Goal: Information Seeking & Learning: Learn about a topic

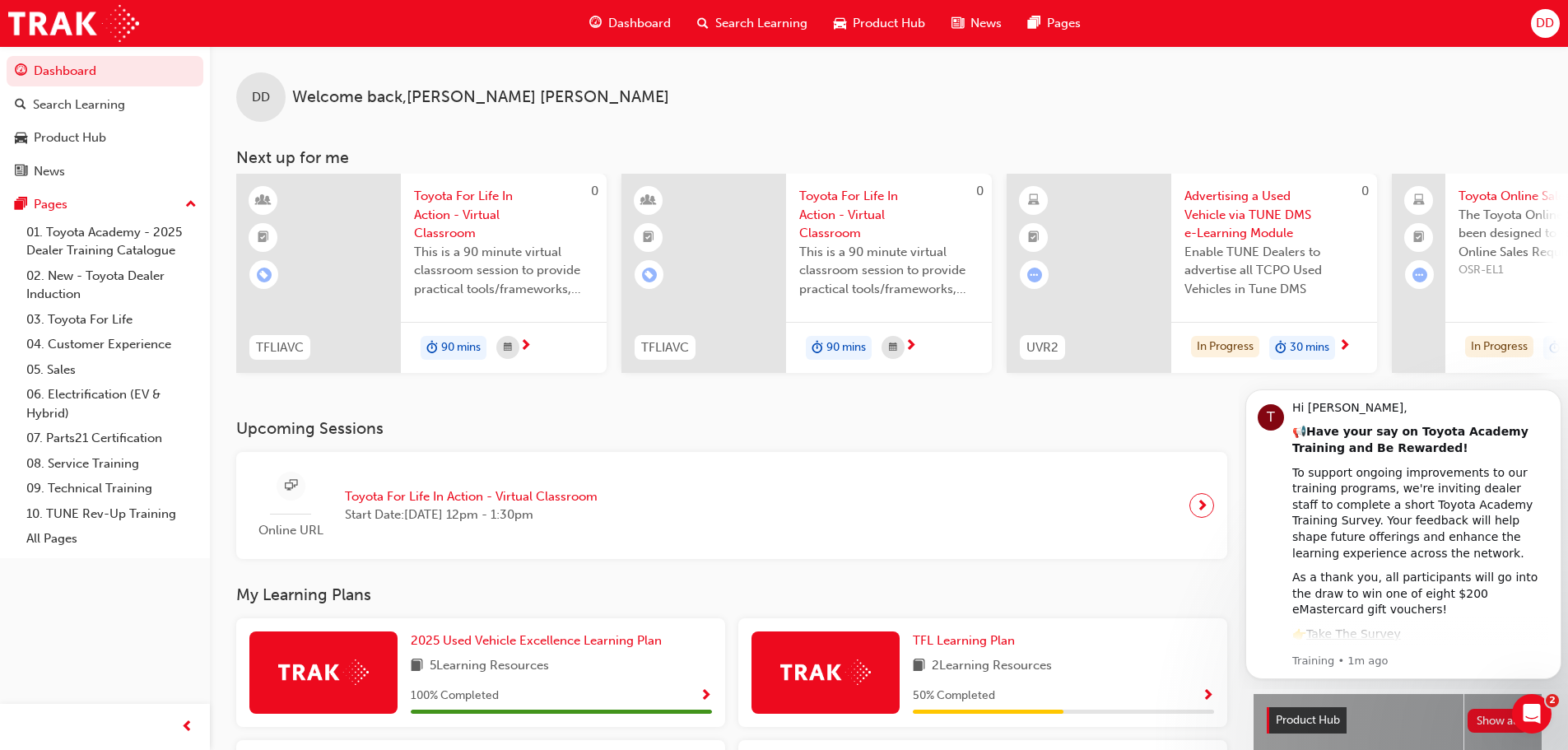
click at [437, 505] on span "Toyota For Life In Action - Virtual Classroom" at bounding box center [471, 496] width 252 height 19
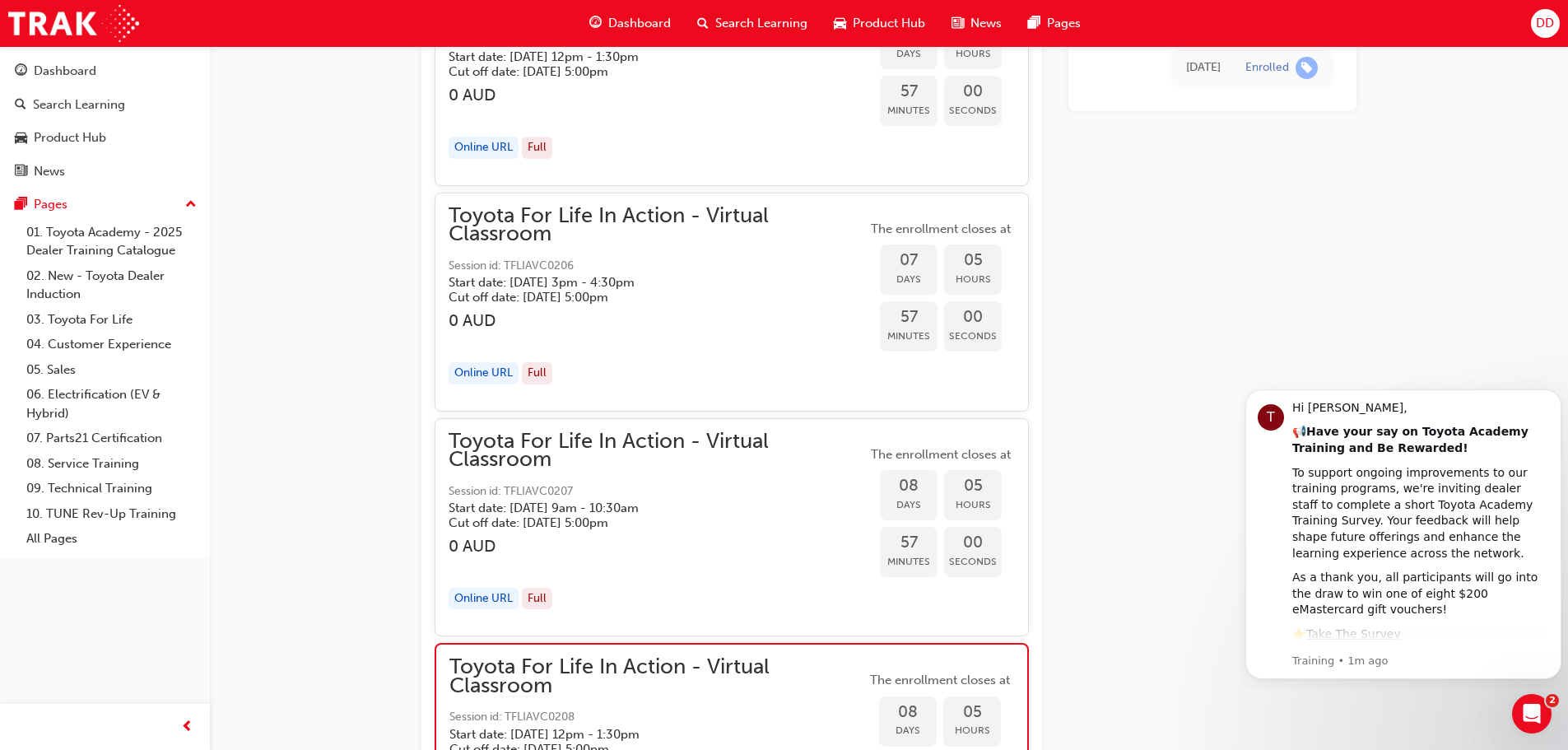
scroll to position [5296, 0]
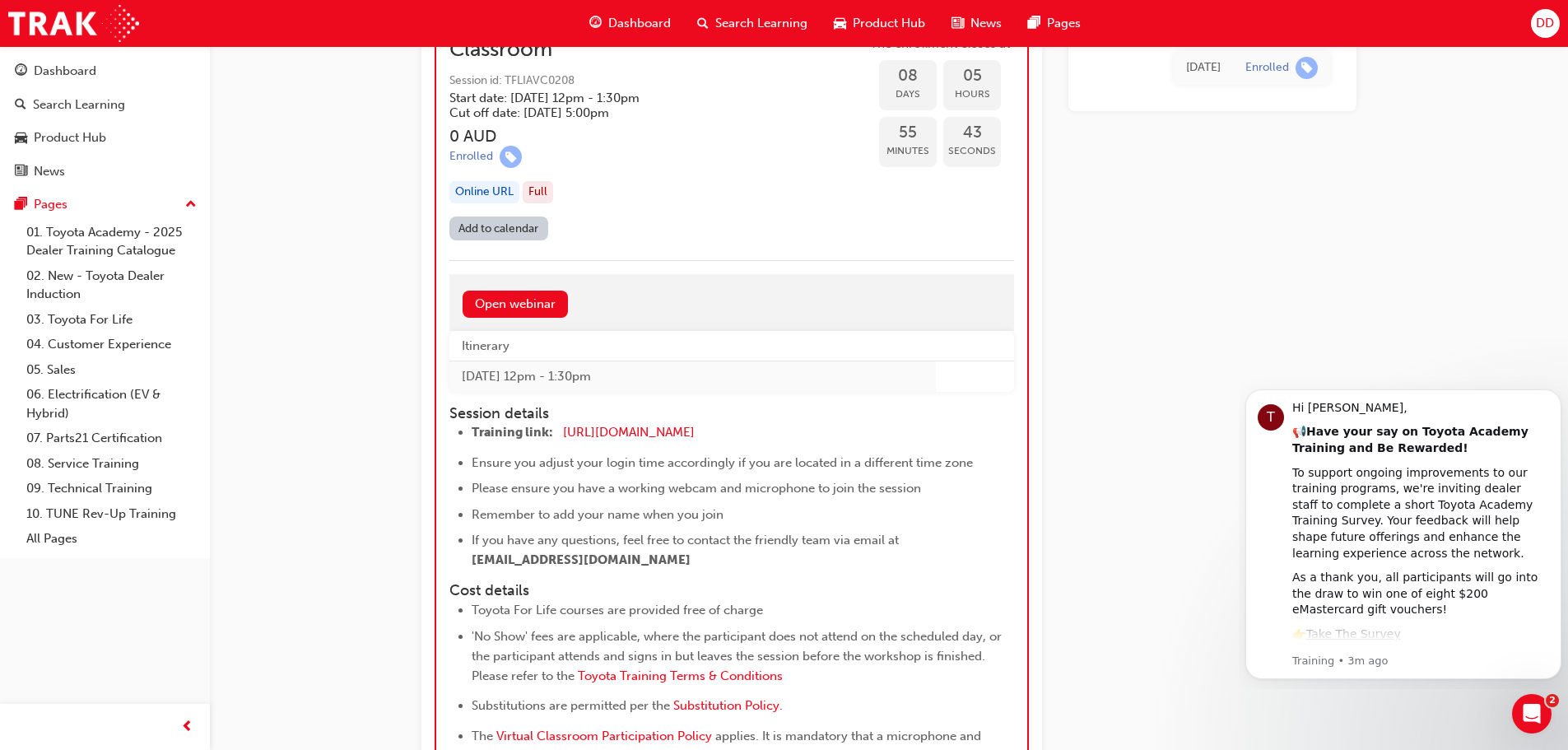
scroll to position [5626, 0]
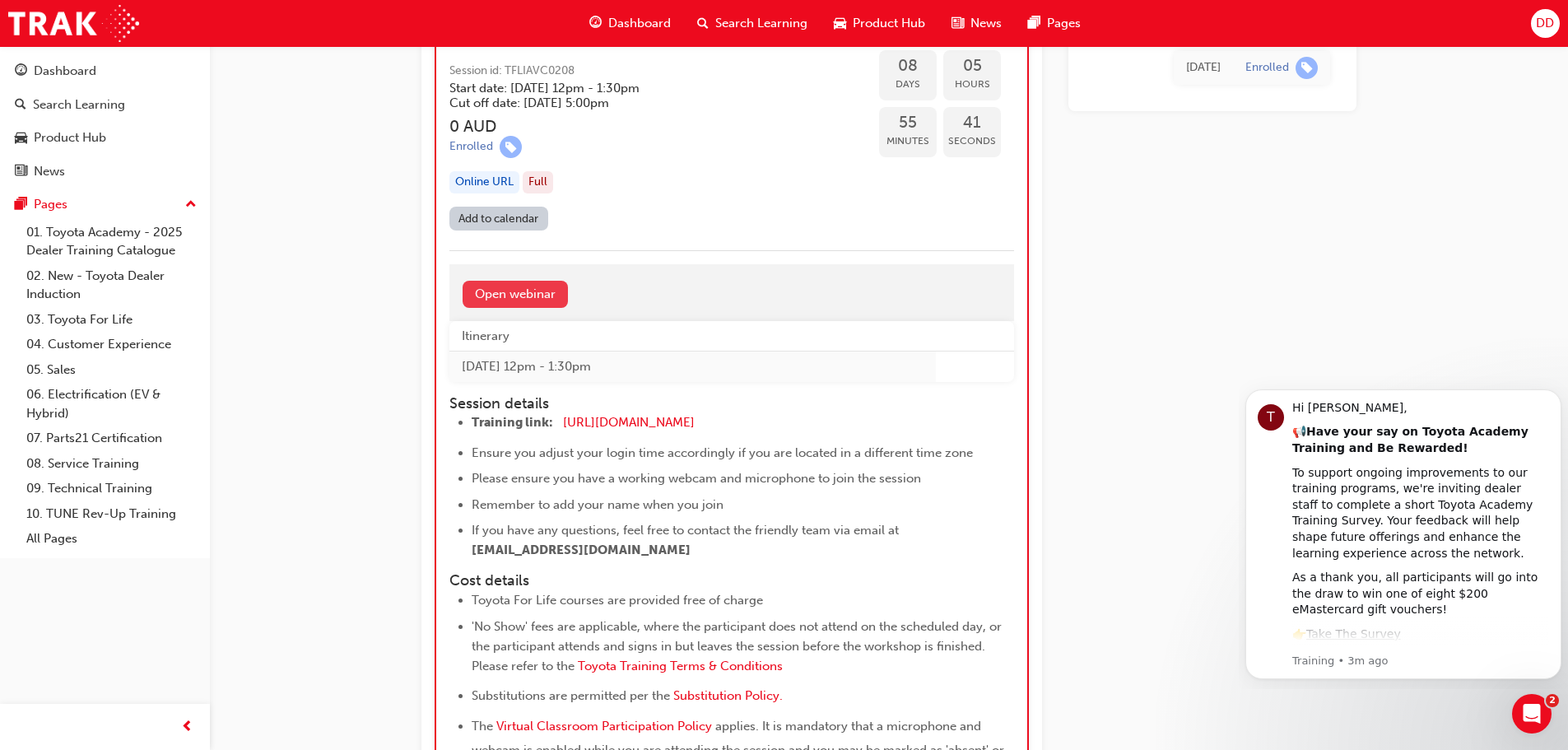
click at [545, 290] on link "Open webinar" at bounding box center [515, 294] width 105 height 27
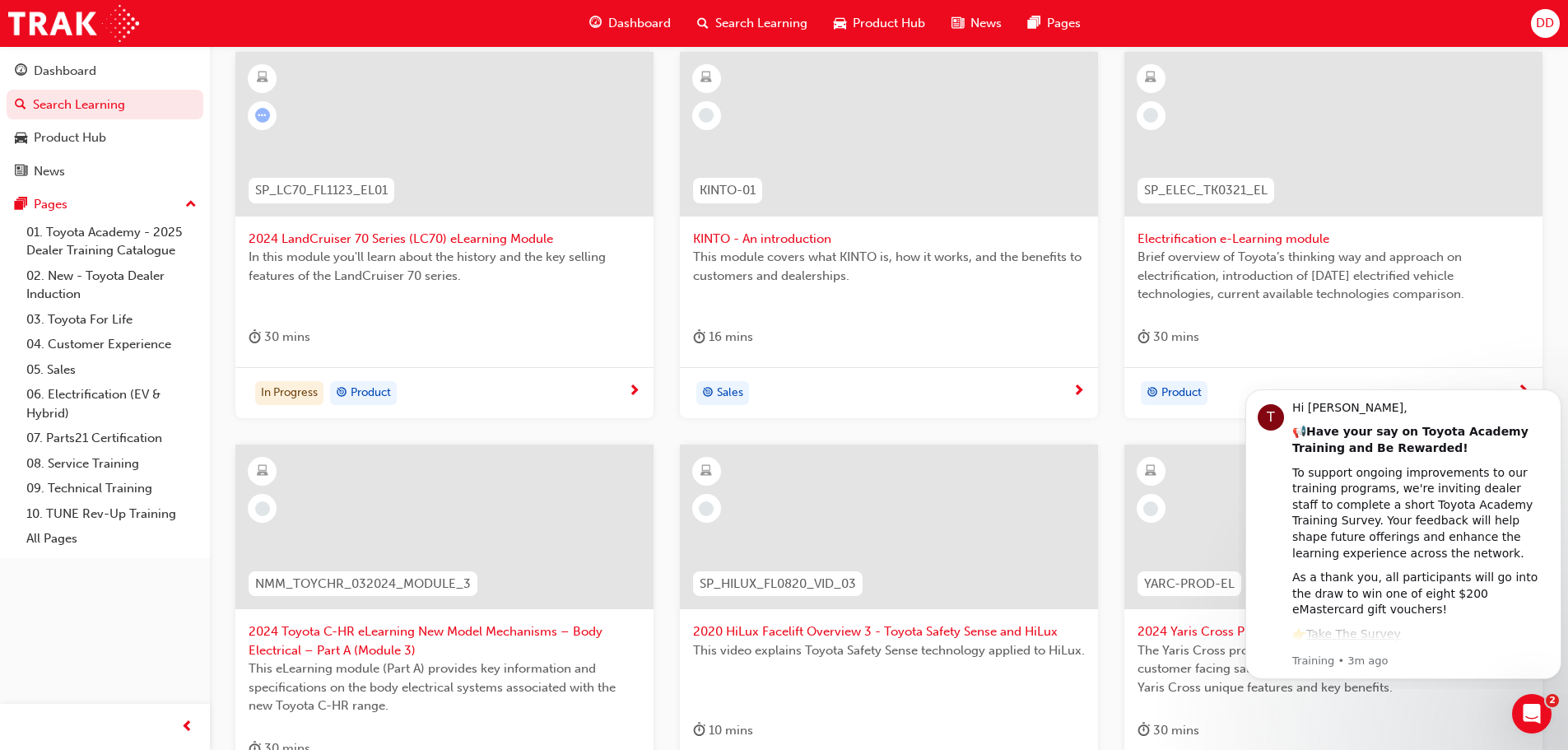
scroll to position [576, 0]
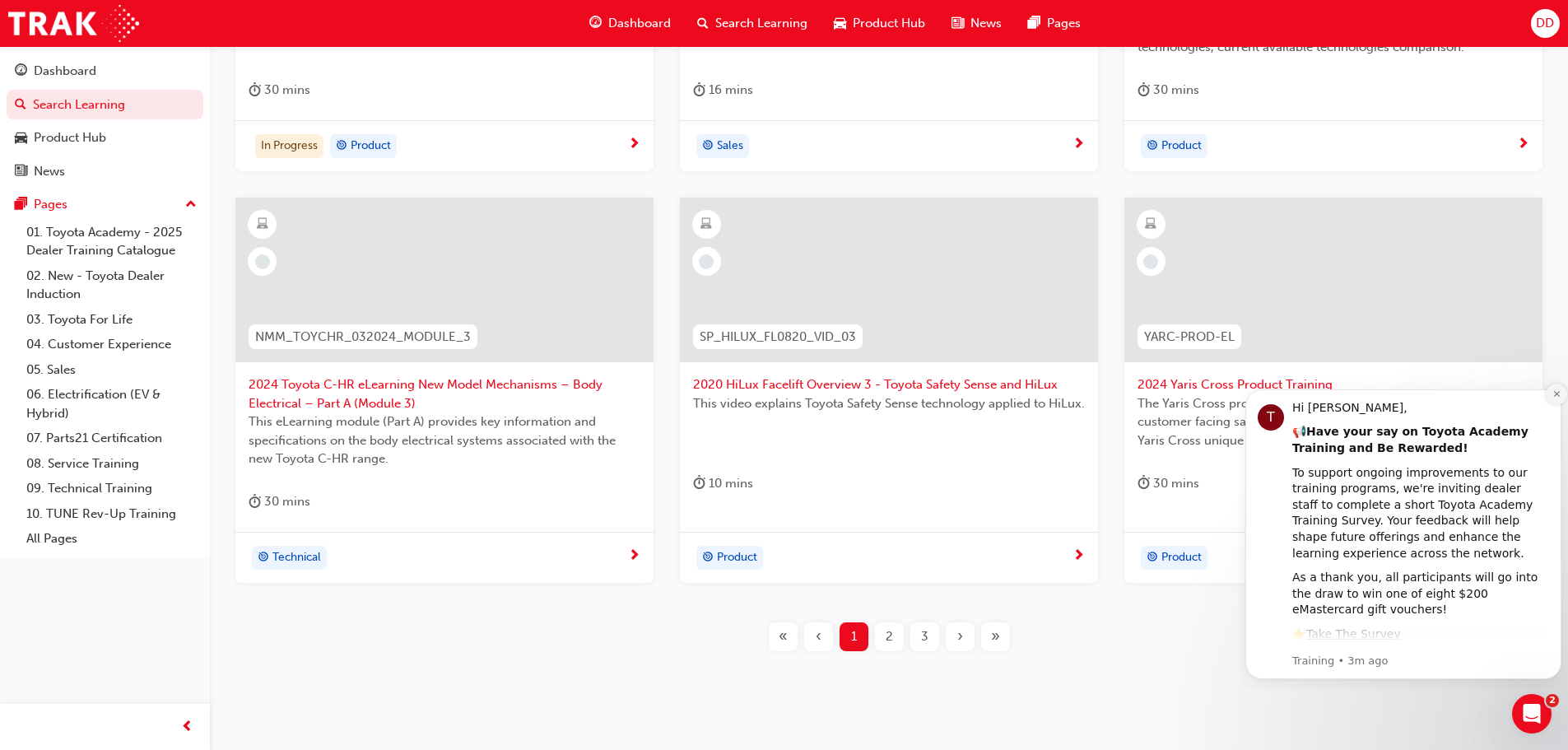
click at [1556, 394] on icon "Dismiss notification" at bounding box center [1556, 393] width 6 height 6
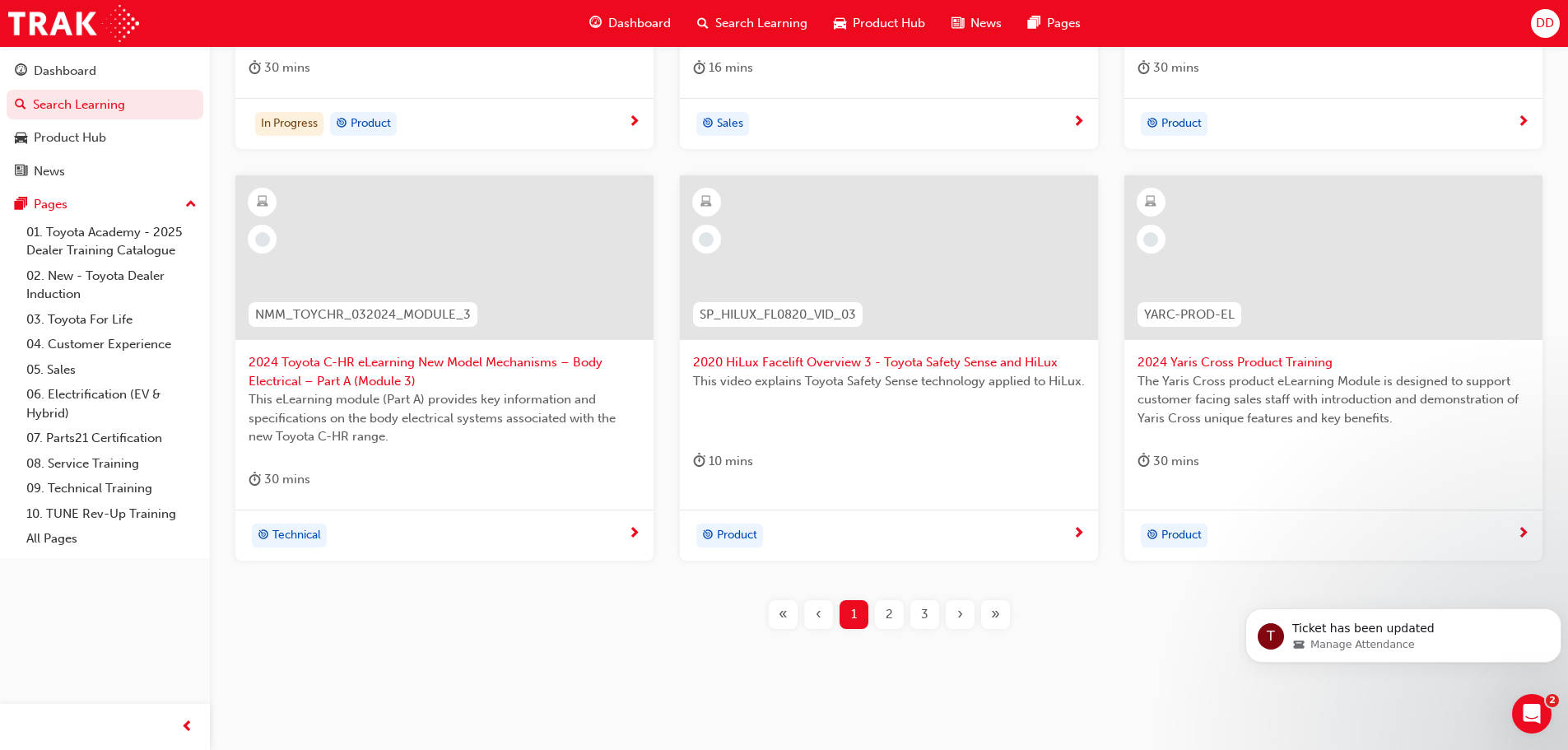
scroll to position [610, 0]
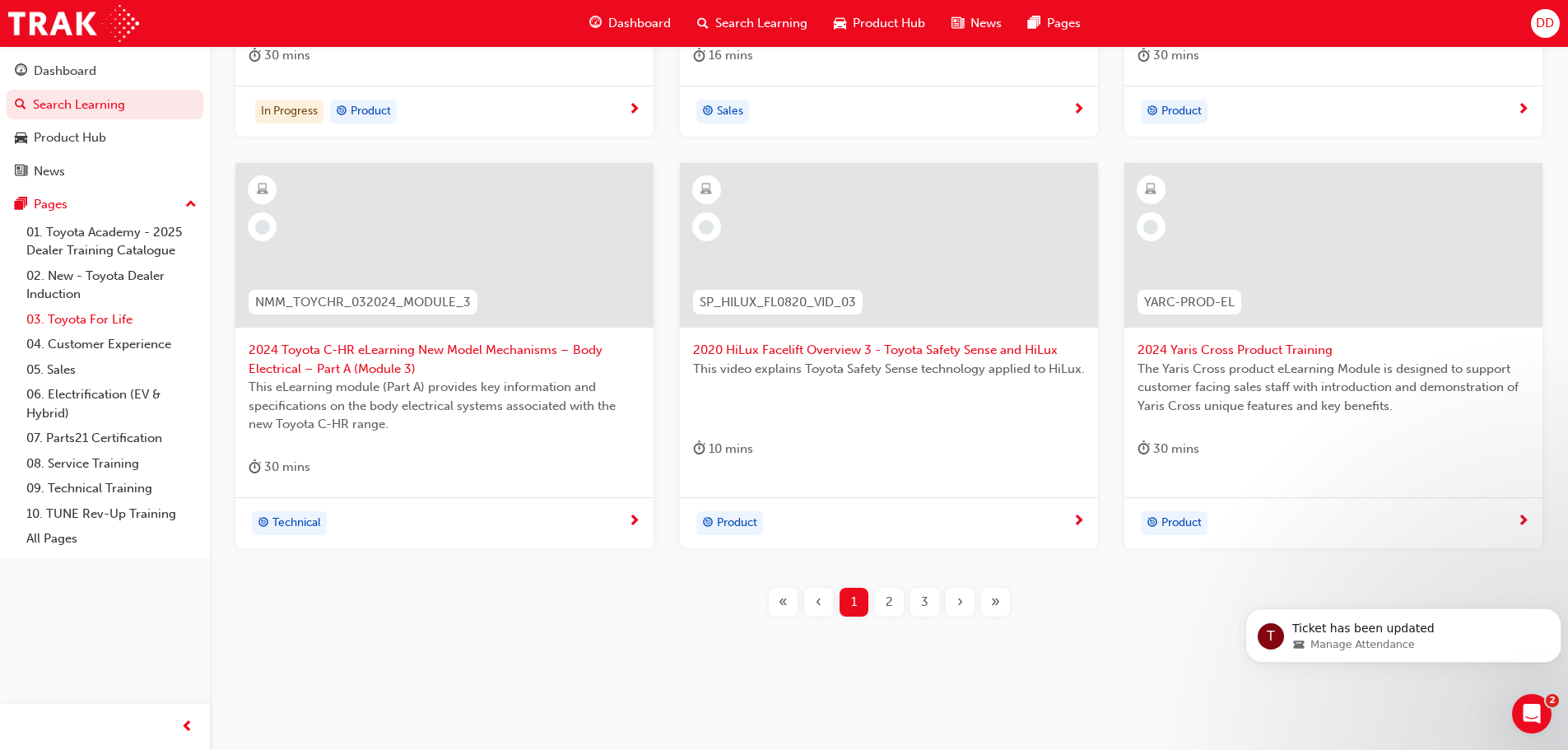
click at [93, 316] on link "03. Toyota For Life" at bounding box center [111, 320] width 183 height 25
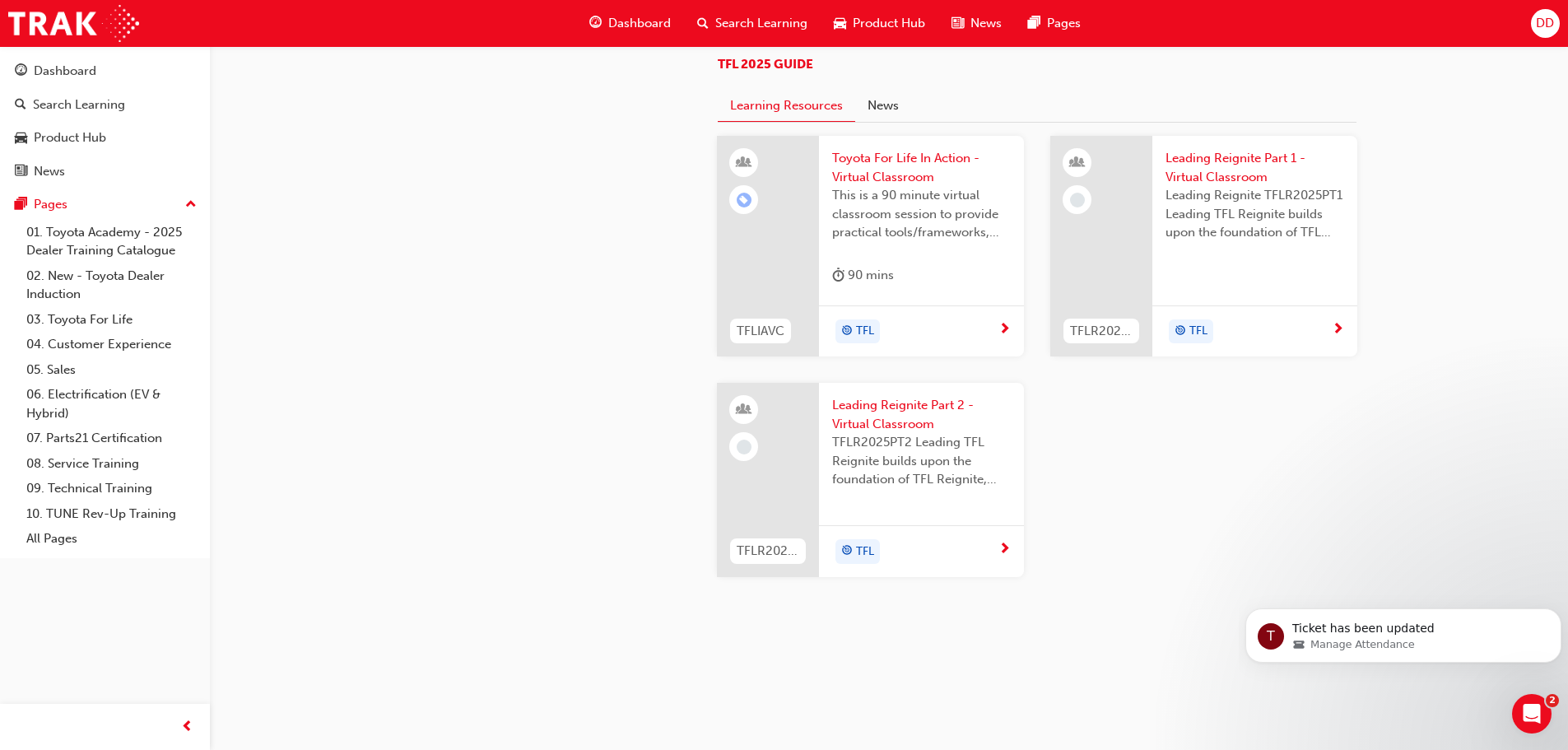
scroll to position [1420, 0]
click at [877, 122] on button "News" at bounding box center [883, 106] width 56 height 31
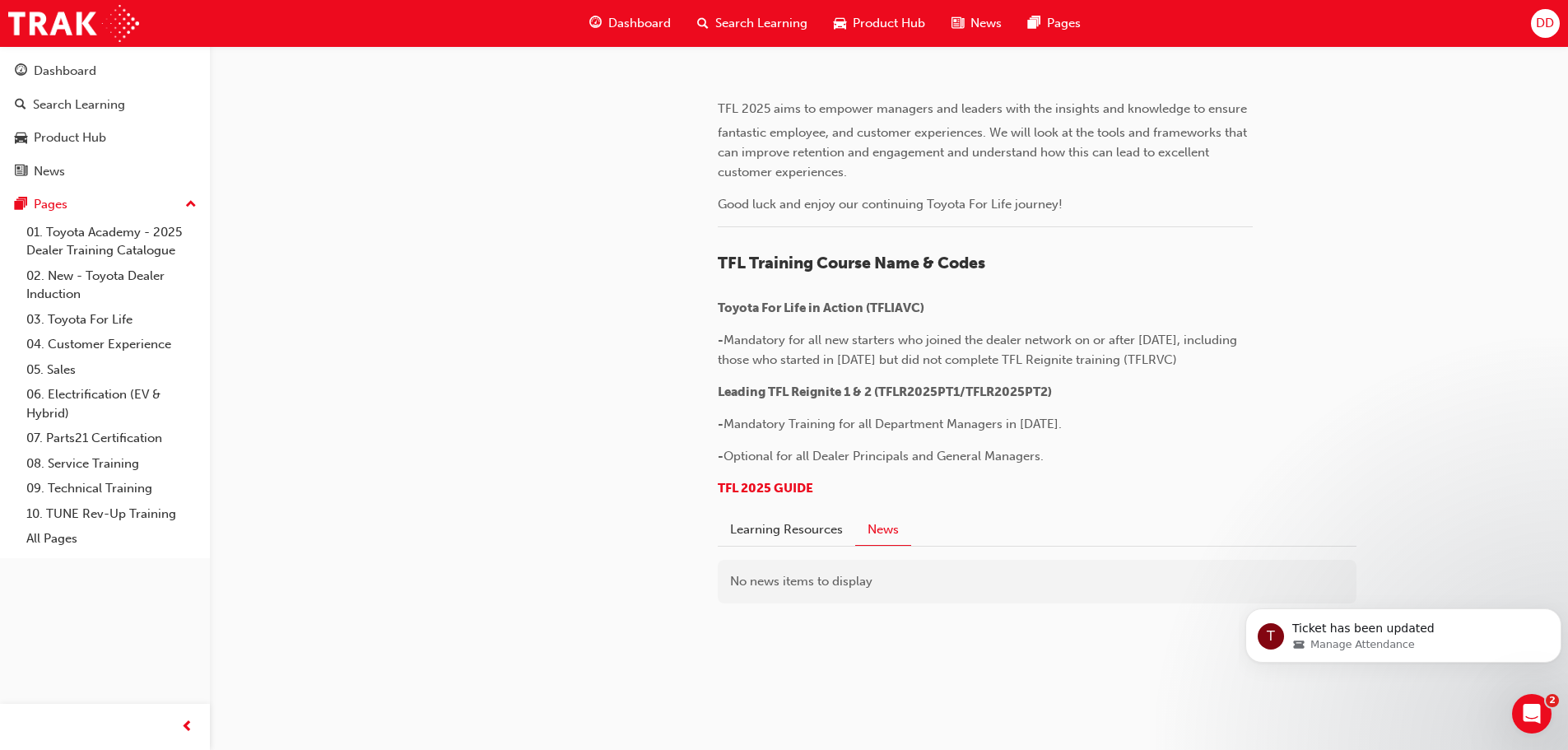
scroll to position [420, 0]
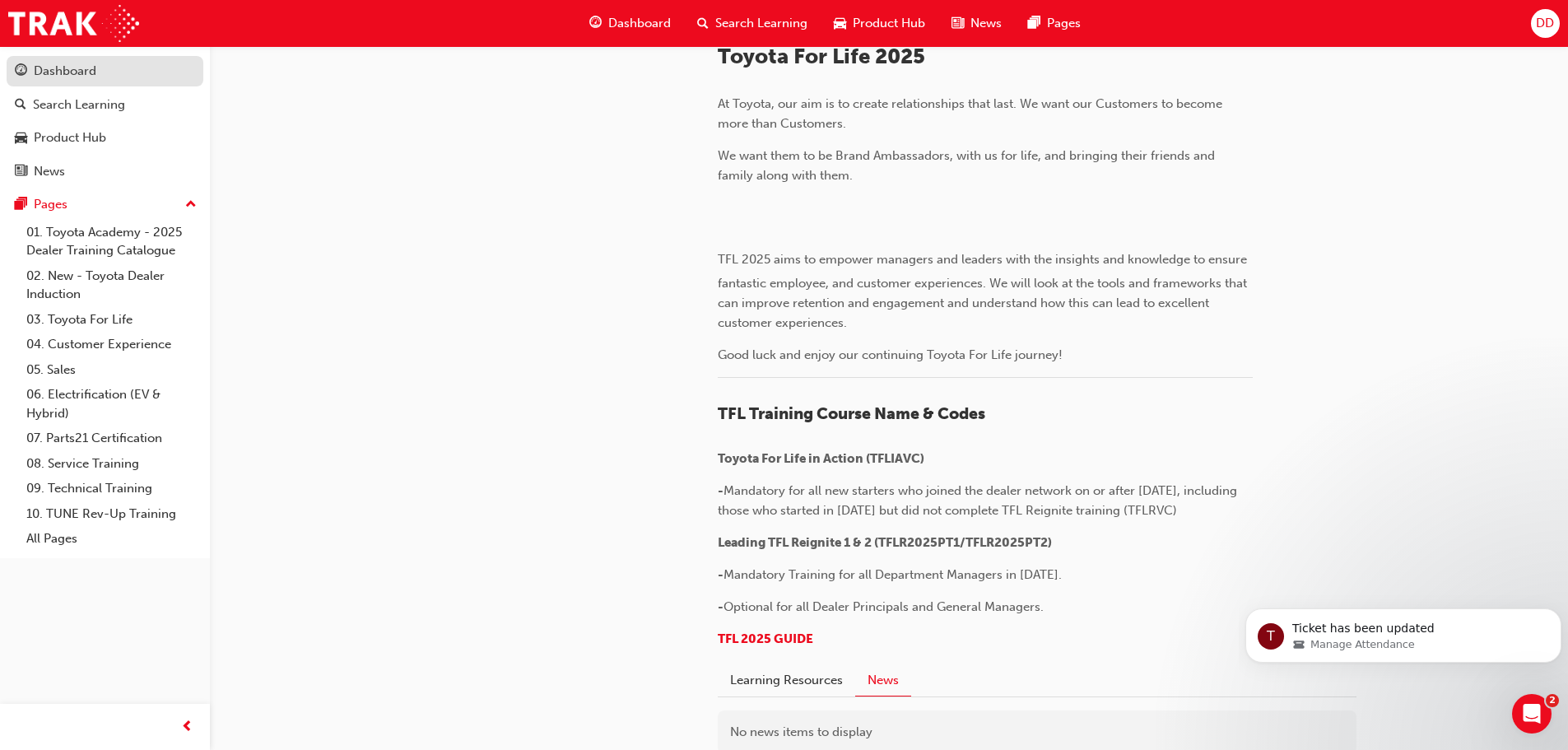
click at [91, 64] on div "Dashboard" at bounding box center [65, 71] width 62 height 19
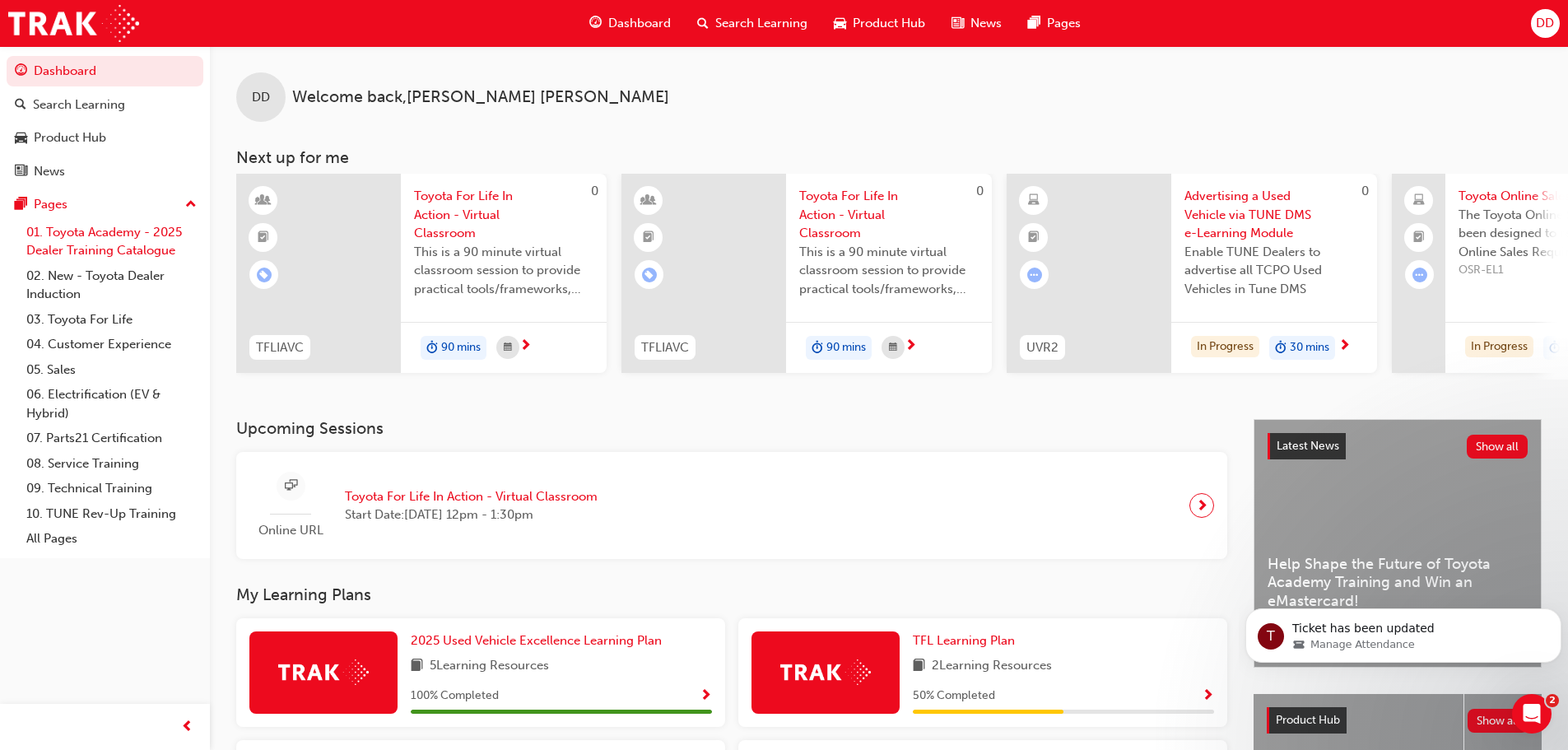
click at [113, 230] on link "01. Toyota Academy - 2025 Dealer Training Catalogue" at bounding box center [111, 241] width 183 height 44
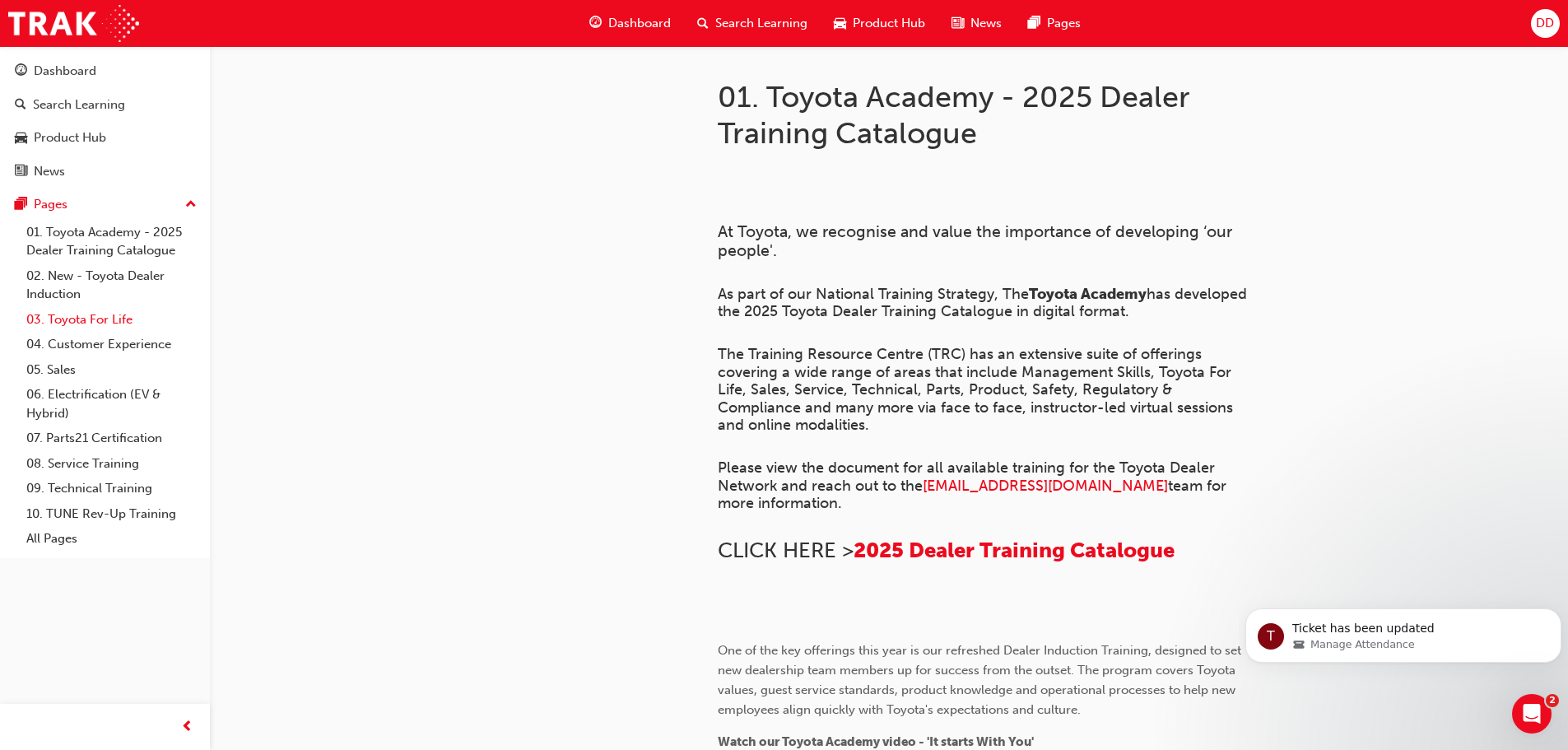
click at [114, 326] on link "03. Toyota For Life" at bounding box center [111, 320] width 183 height 25
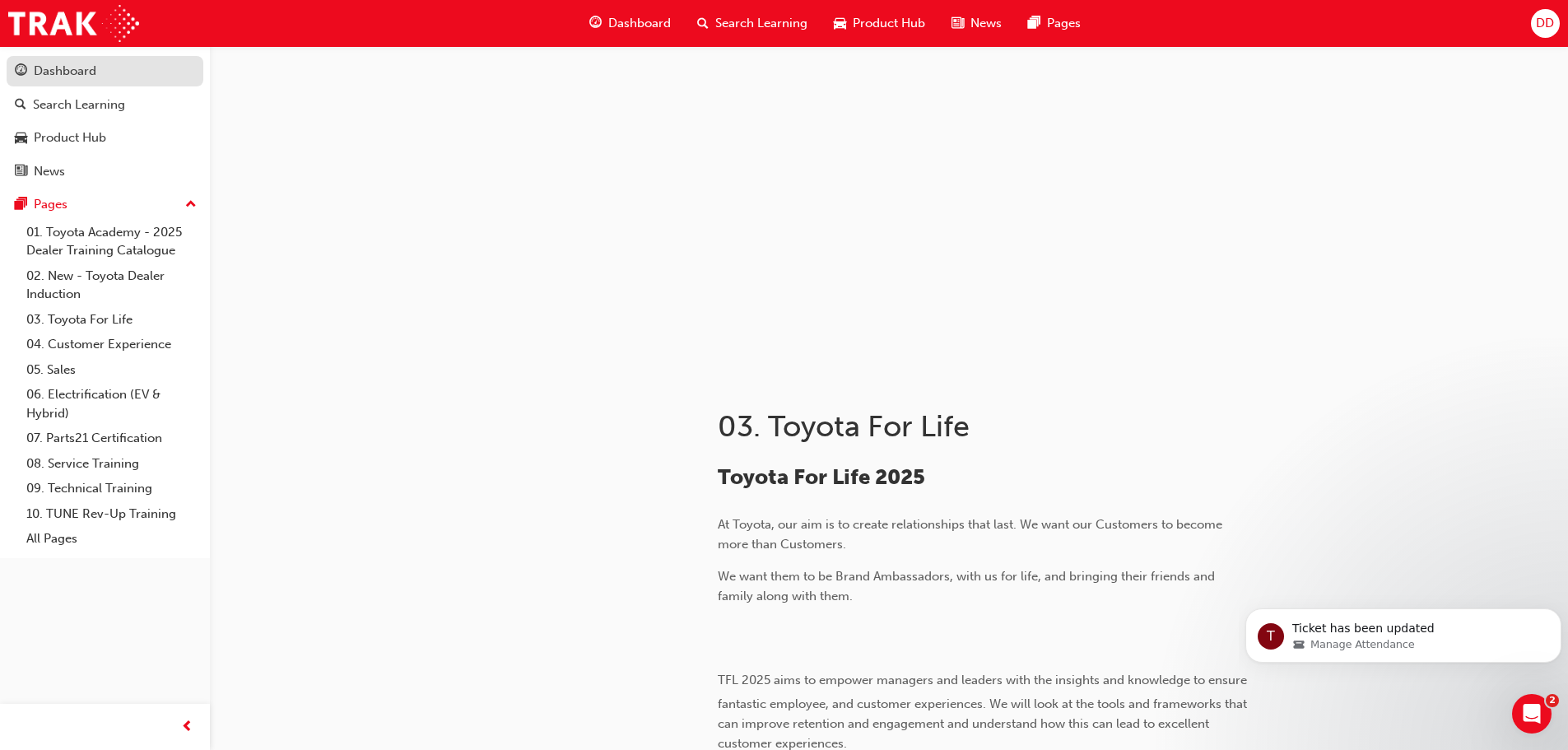
click at [61, 63] on div "Dashboard" at bounding box center [65, 71] width 62 height 19
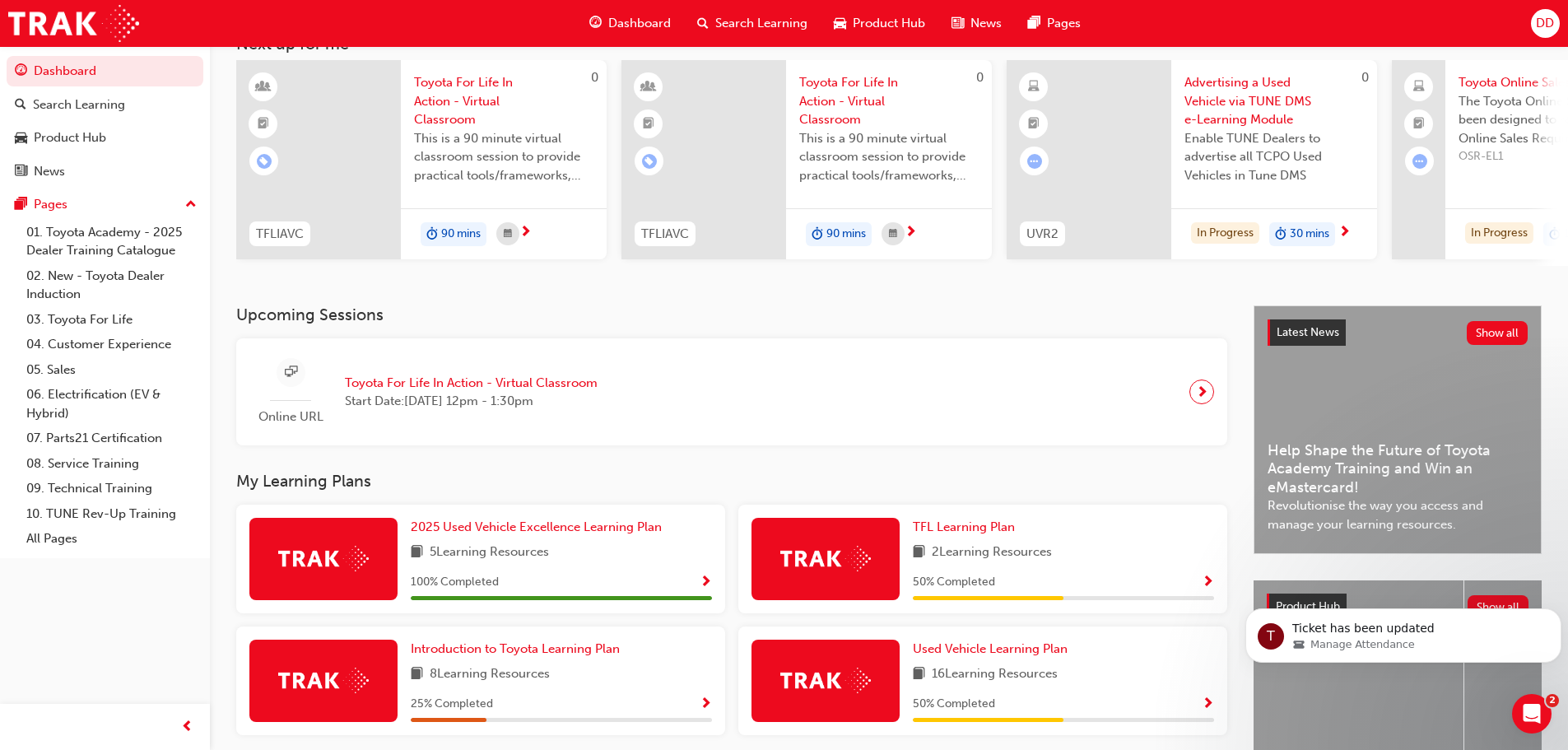
scroll to position [234, 0]
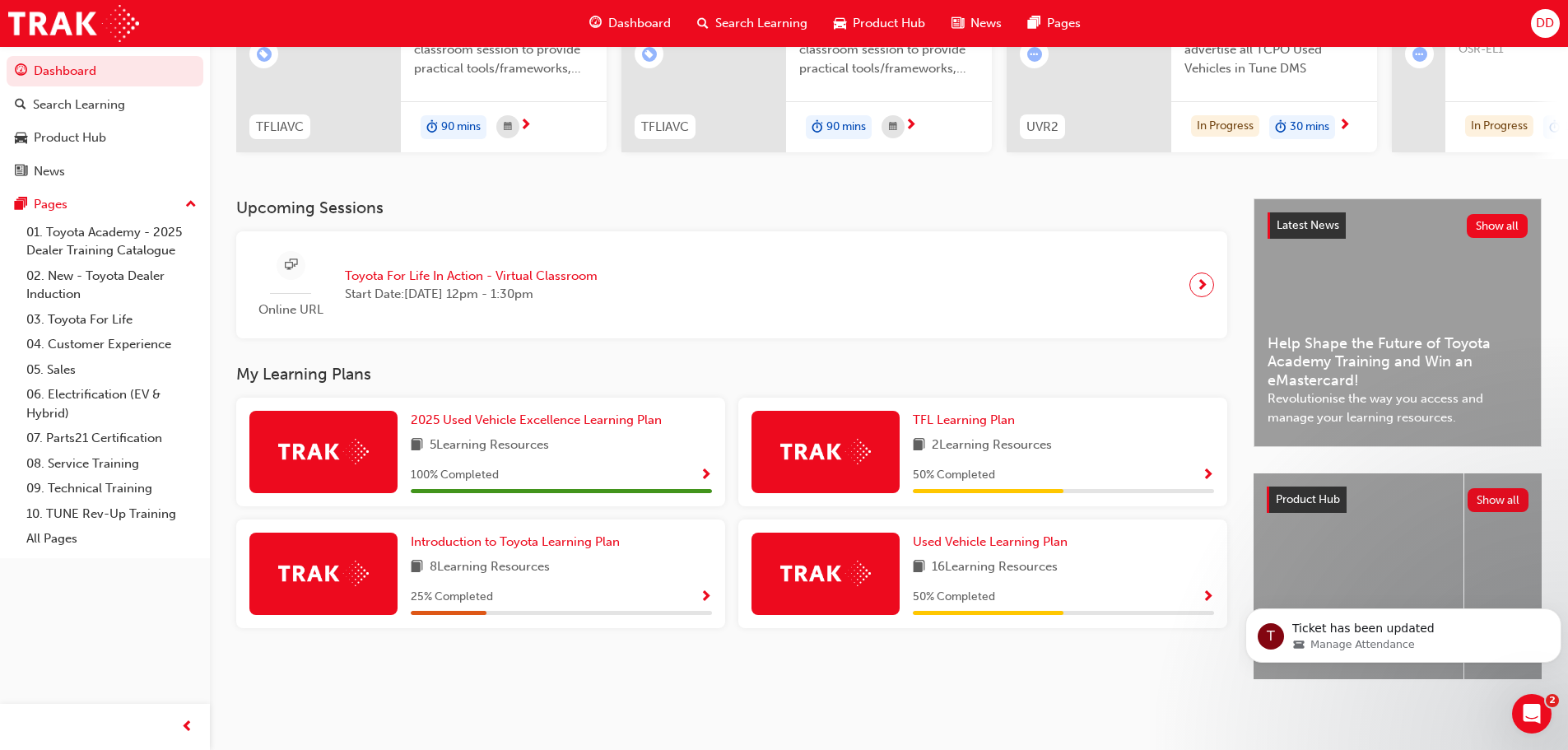
click at [1205, 273] on span "next-icon" at bounding box center [1202, 284] width 13 height 23
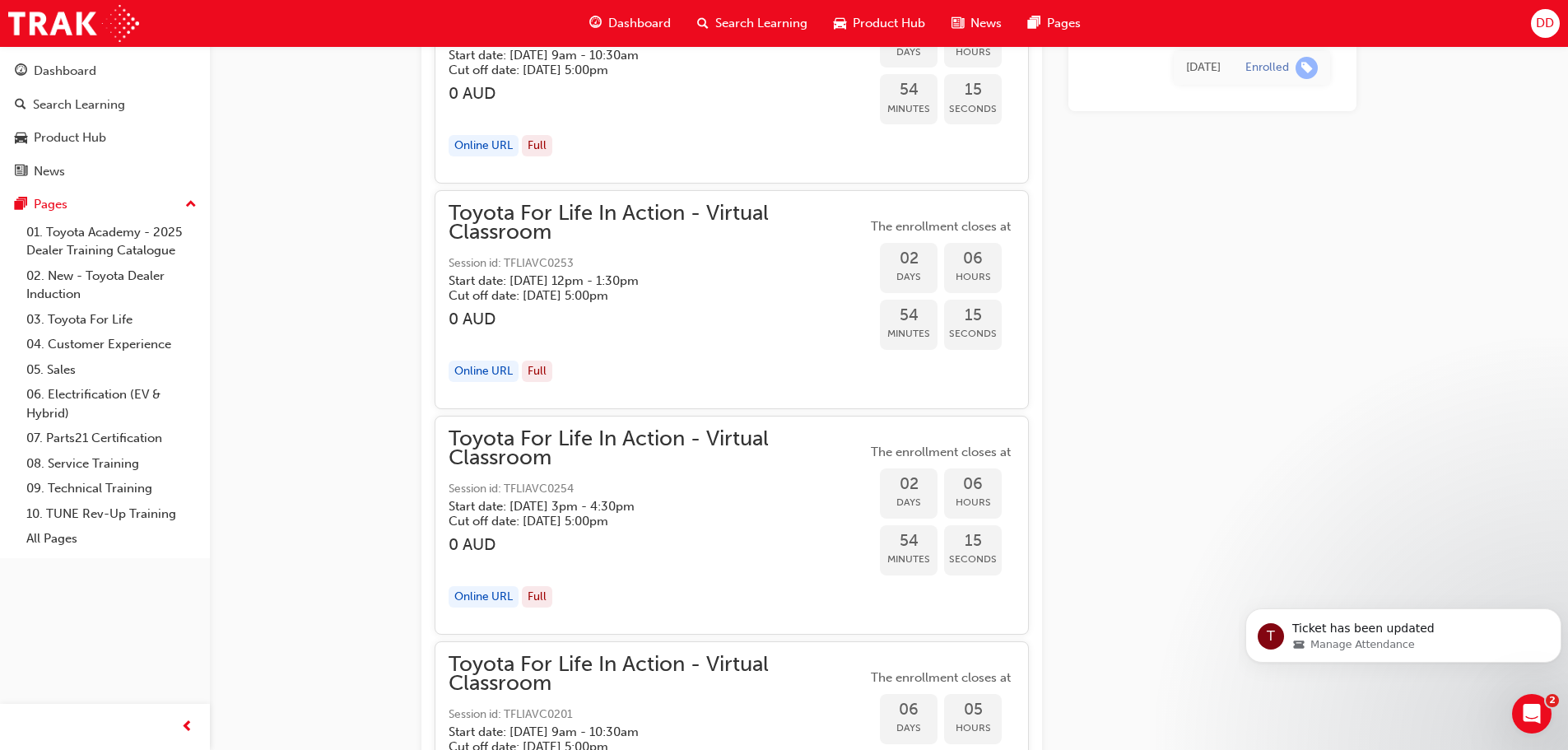
scroll to position [3816, 0]
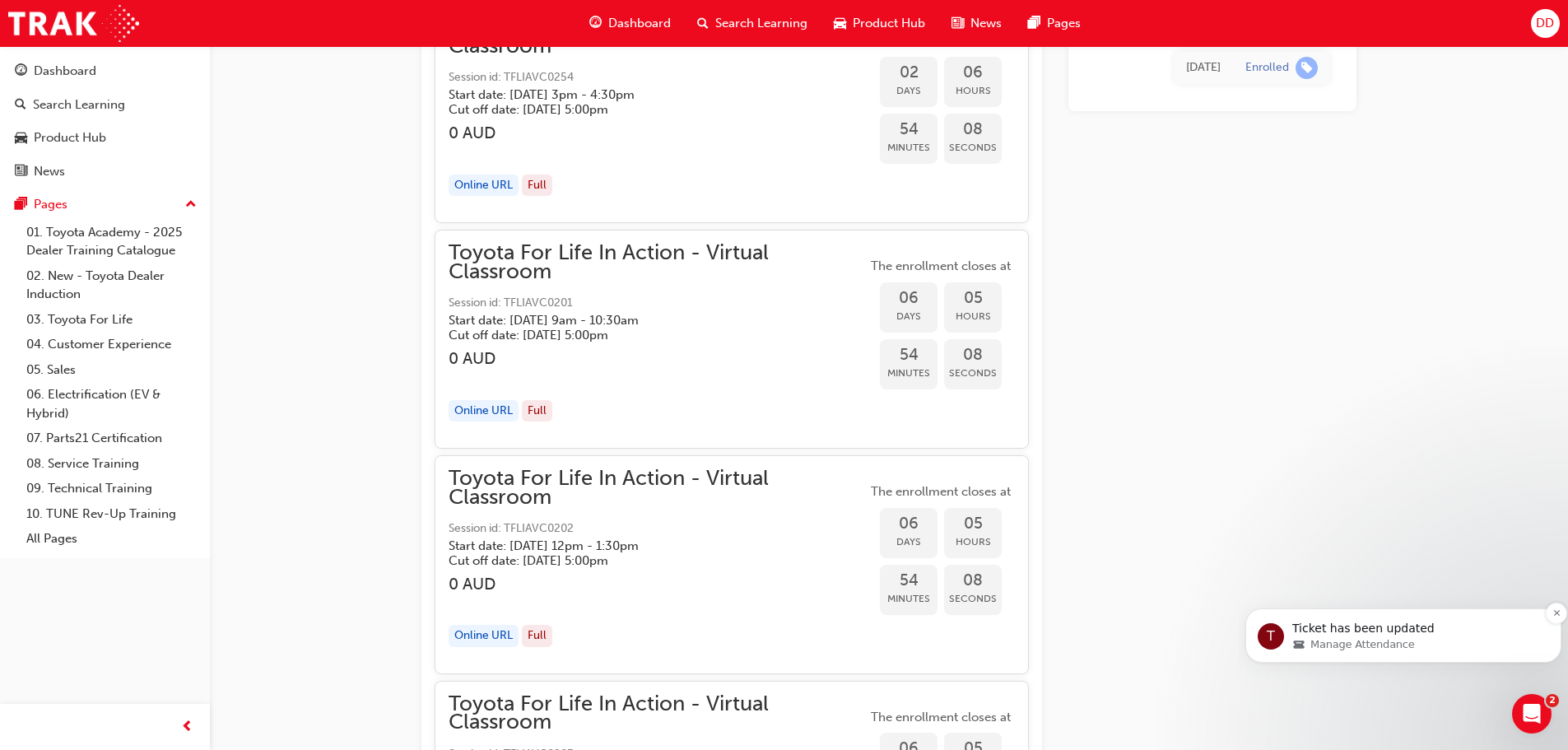
click at [1327, 636] on span "Manage Attendance" at bounding box center [1363, 644] width 104 height 15
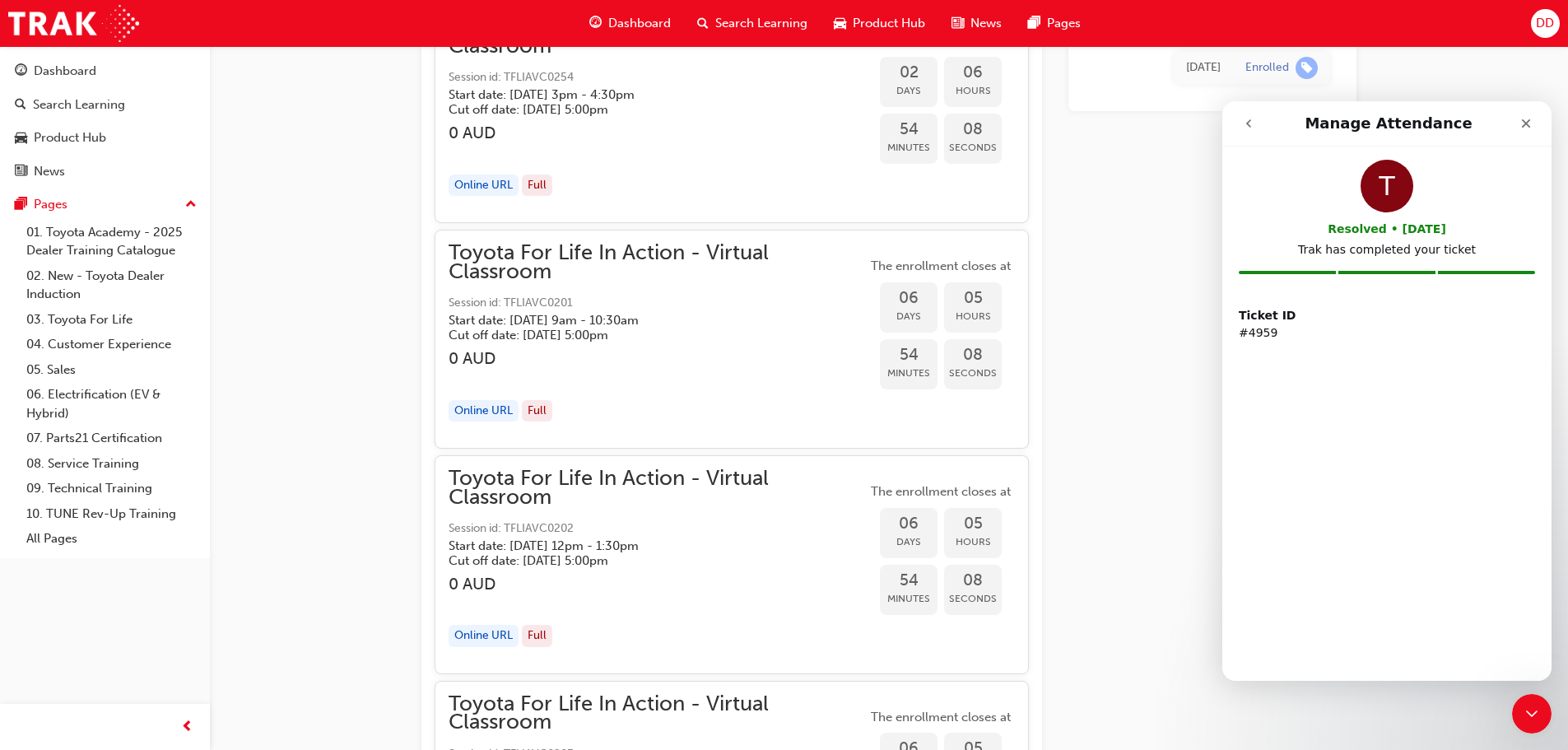
scroll to position [0, 0]
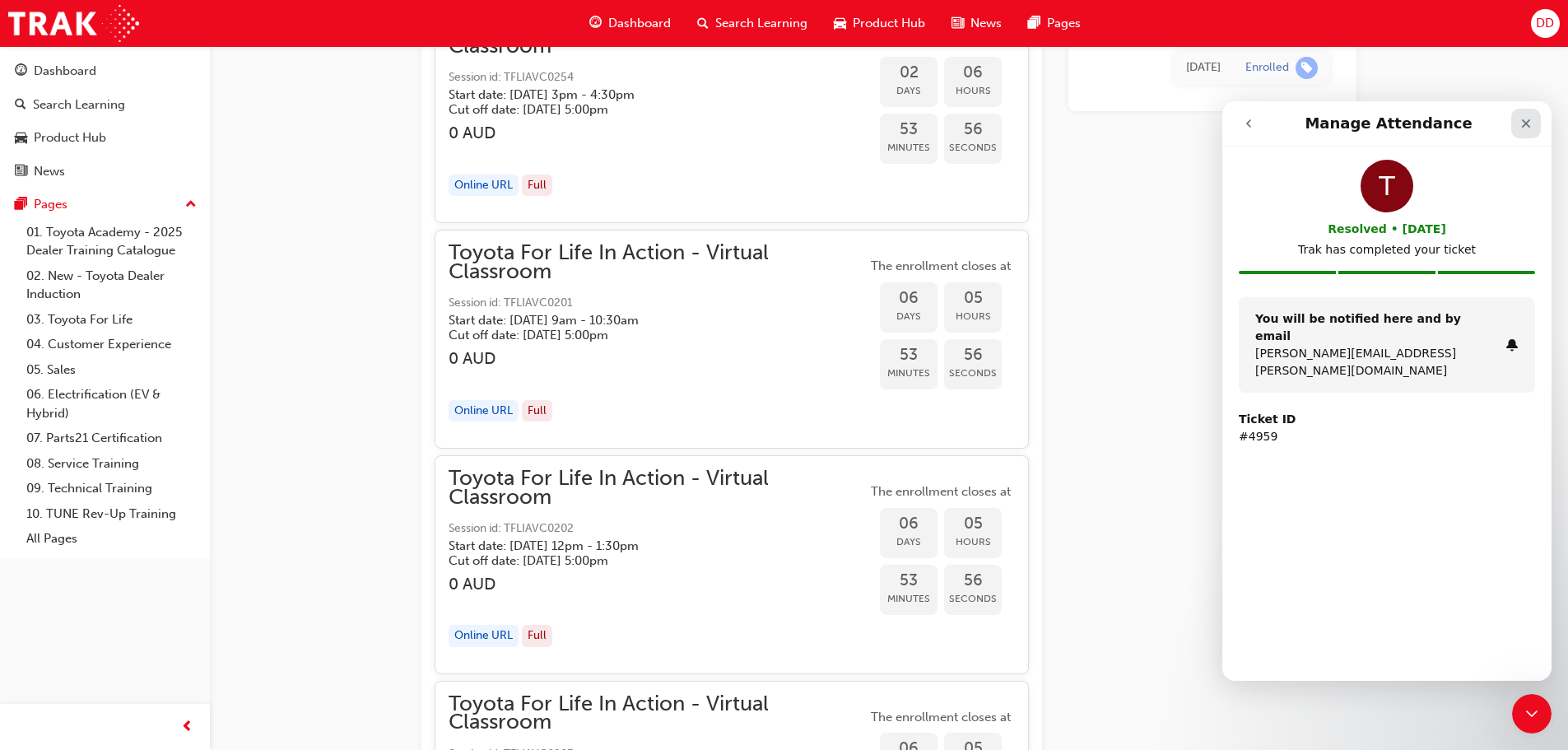
click at [1525, 115] on div "Close" at bounding box center [1526, 123] width 29 height 29
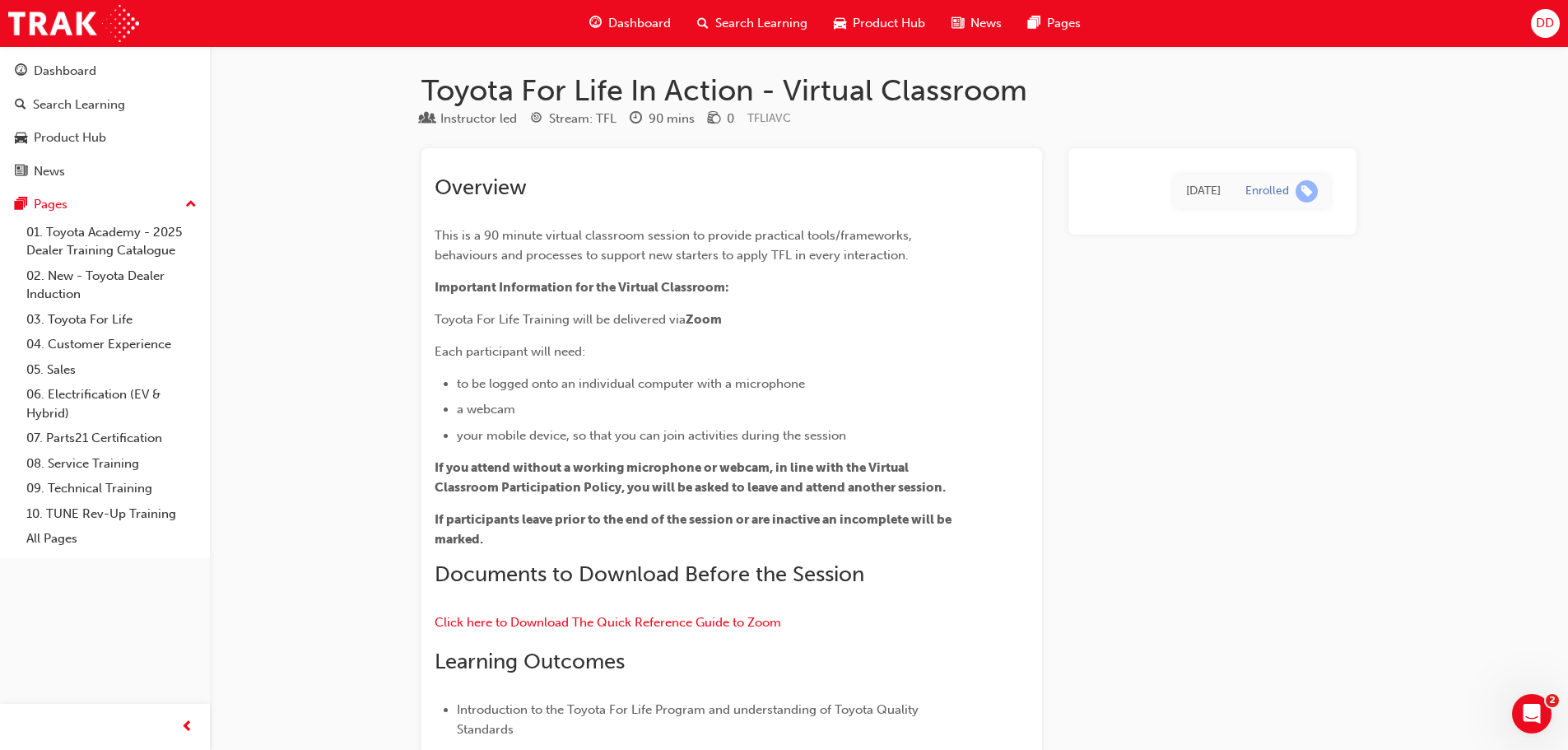
click at [629, 22] on span "Dashboard" at bounding box center [639, 24] width 62 height 19
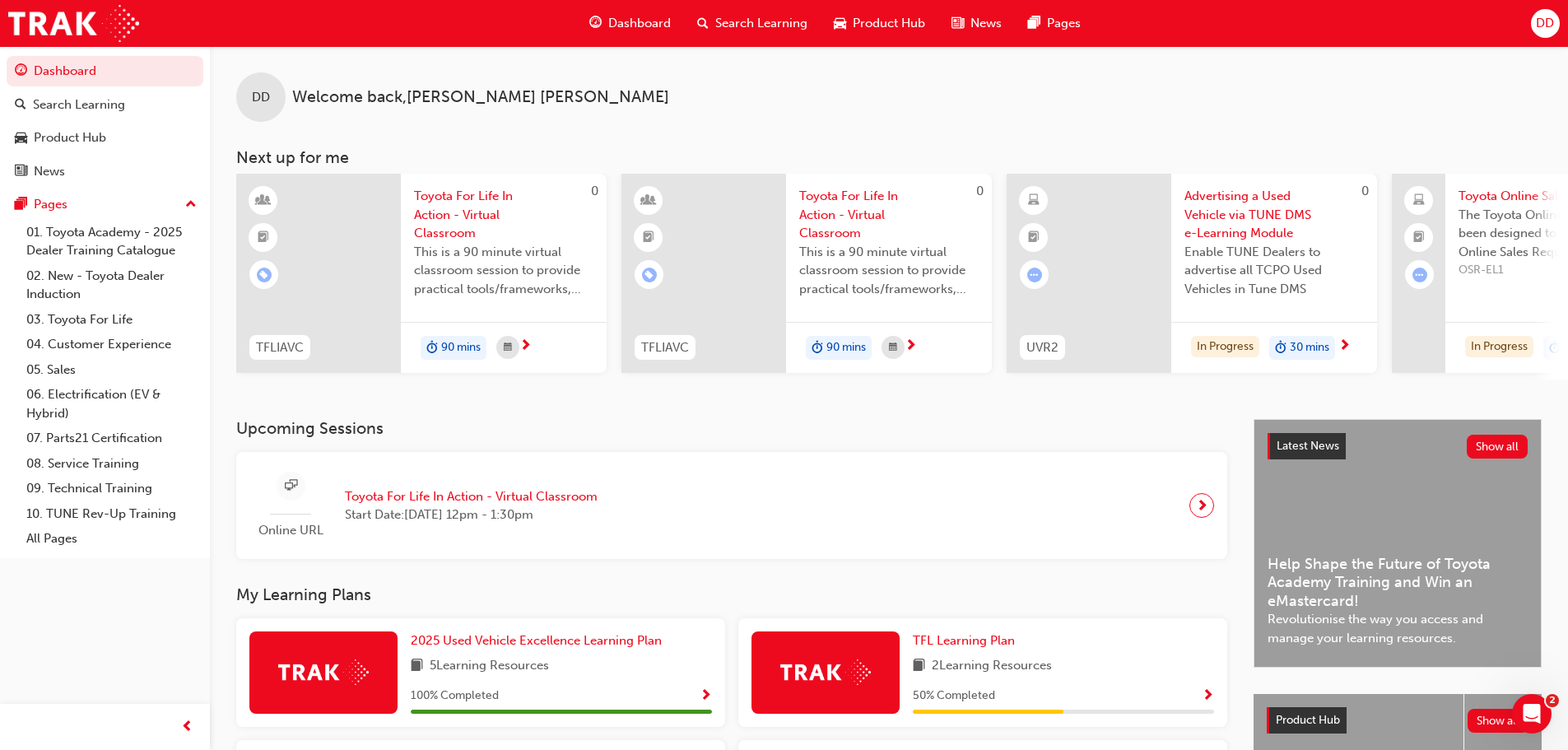
click at [521, 342] on span "next-icon" at bounding box center [526, 346] width 13 height 15
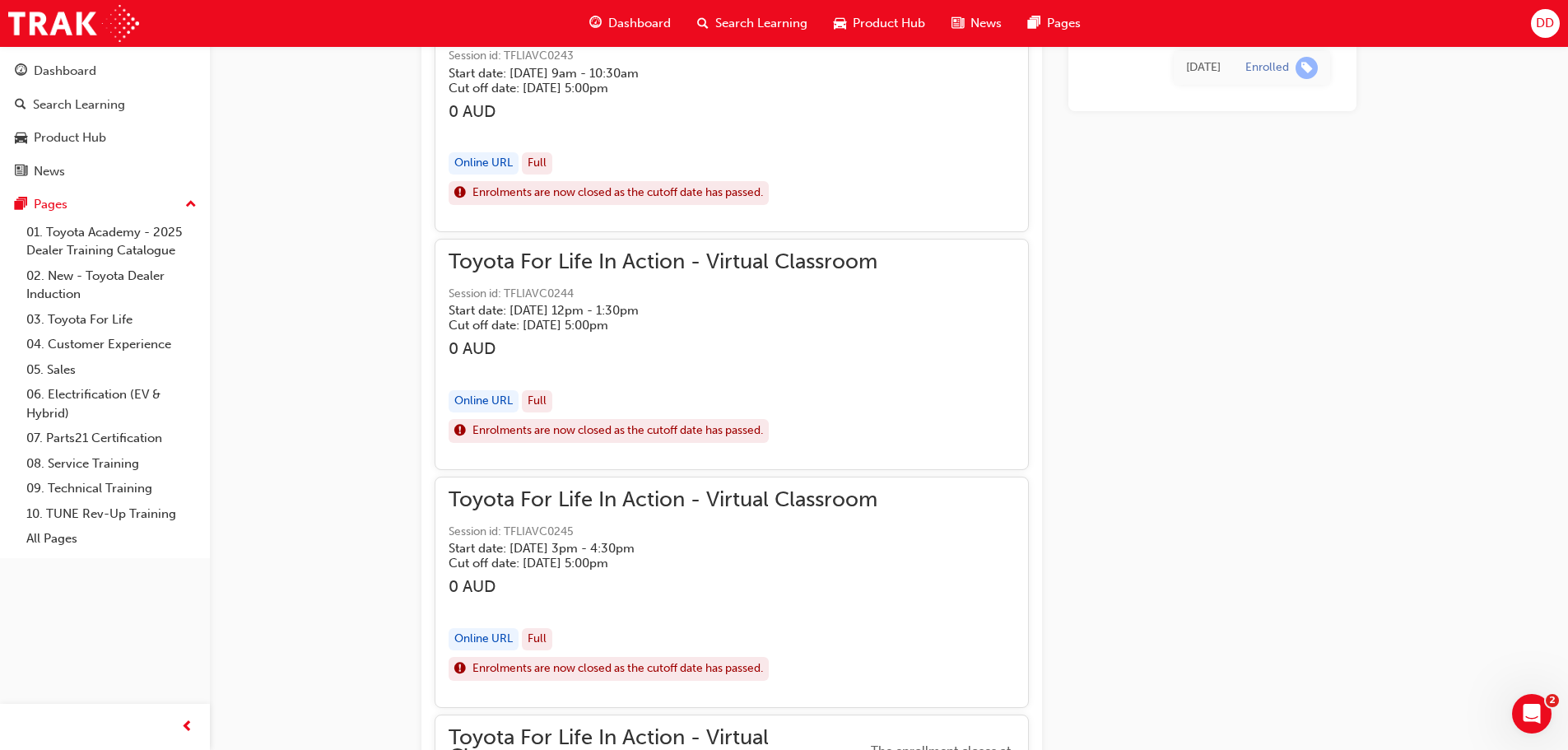
scroll to position [1304, 0]
click at [113, 231] on link "01. Toyota Academy - 2025 Dealer Training Catalogue" at bounding box center [111, 241] width 183 height 44
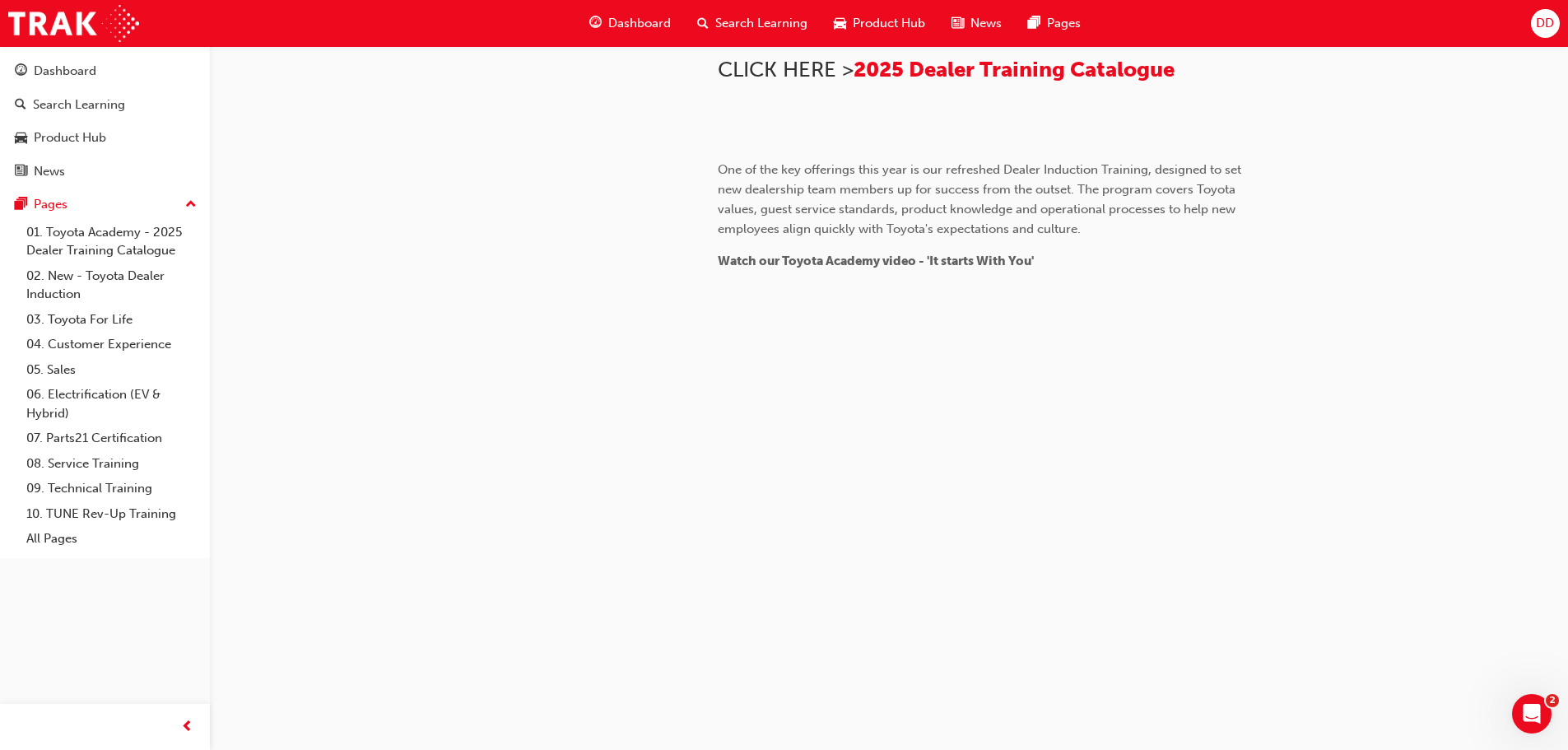
scroll to position [1519, 0]
click at [1523, 705] on icon "Open Intercom Messenger" at bounding box center [1530, 711] width 27 height 27
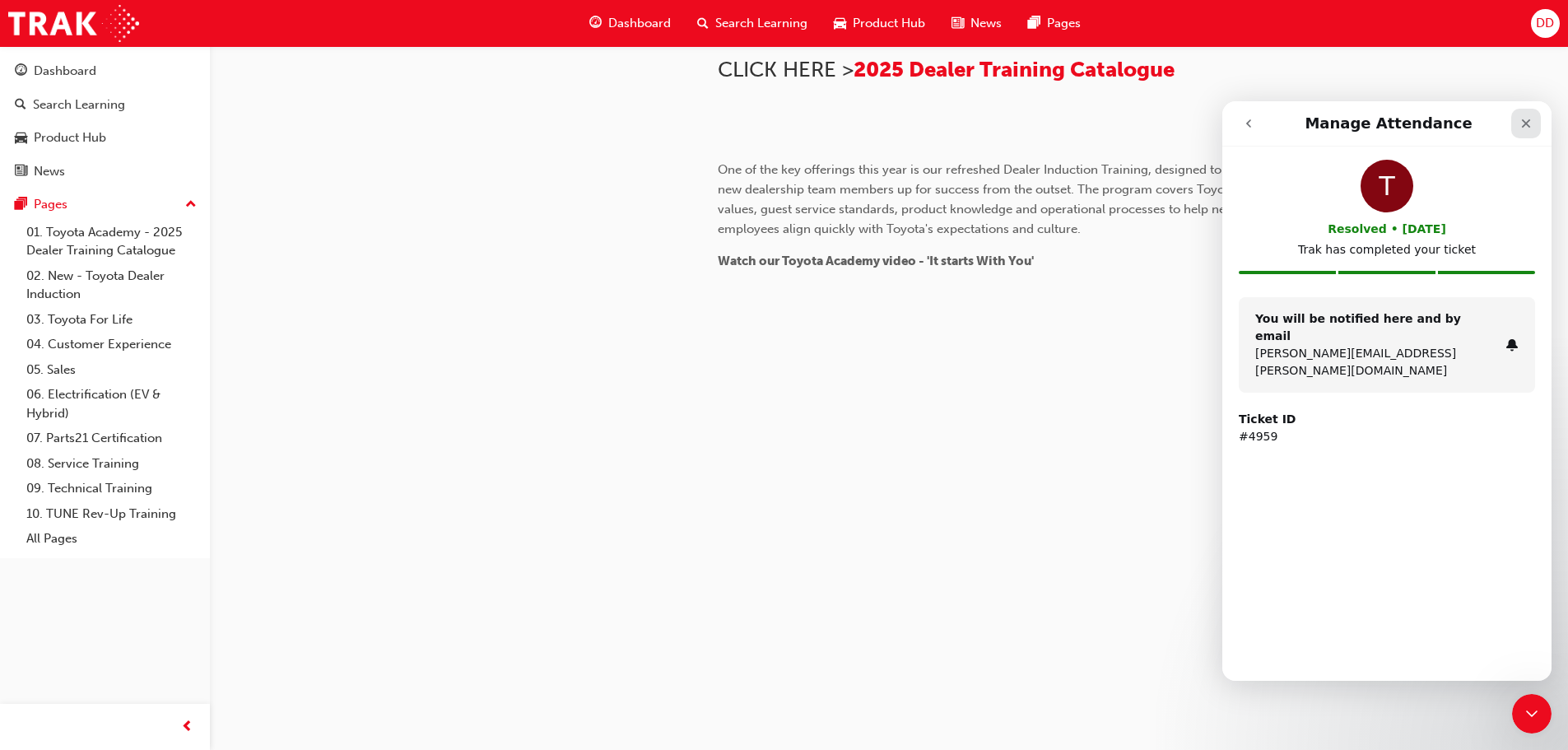
click at [1523, 119] on icon "Close" at bounding box center [1527, 124] width 13 height 13
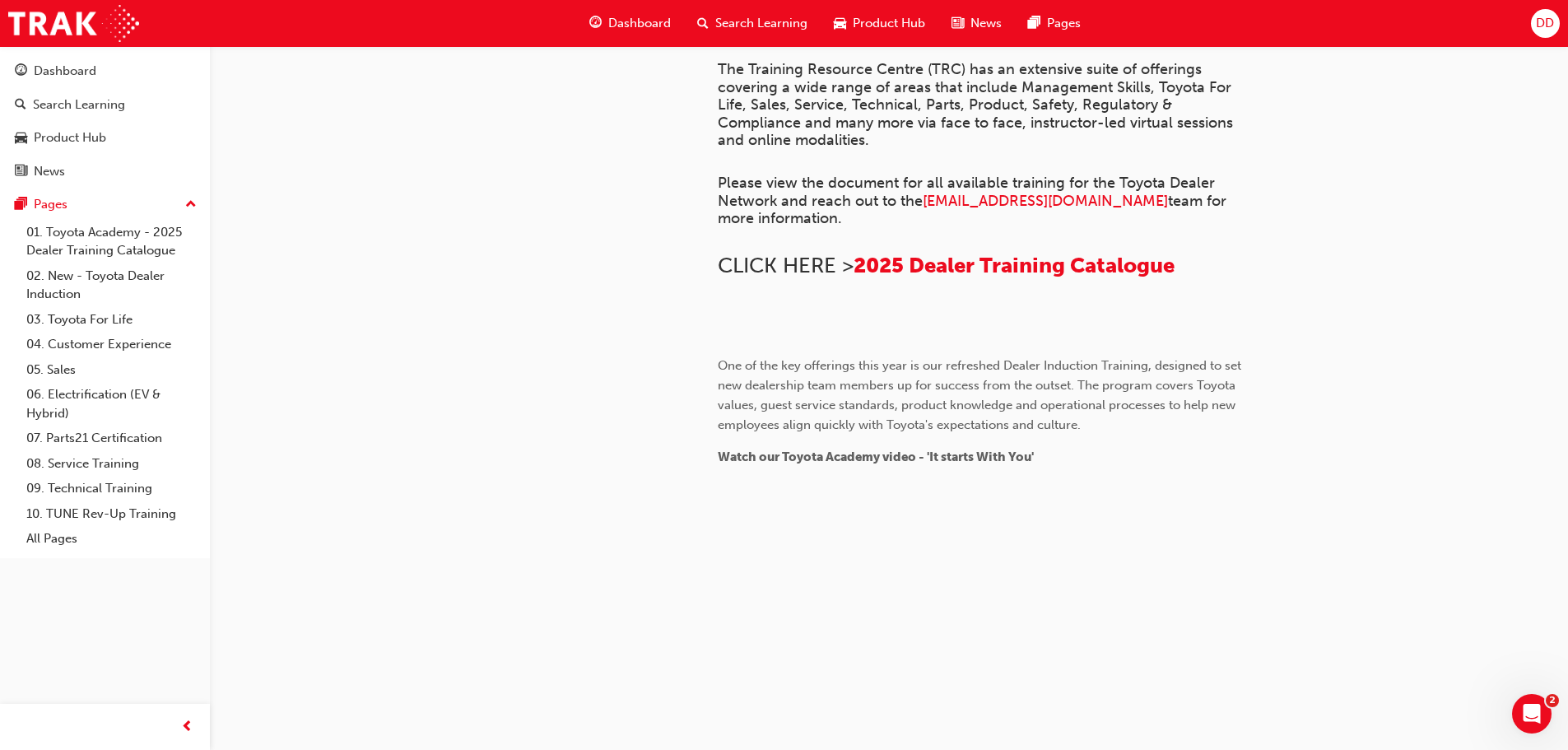
scroll to position [0, 0]
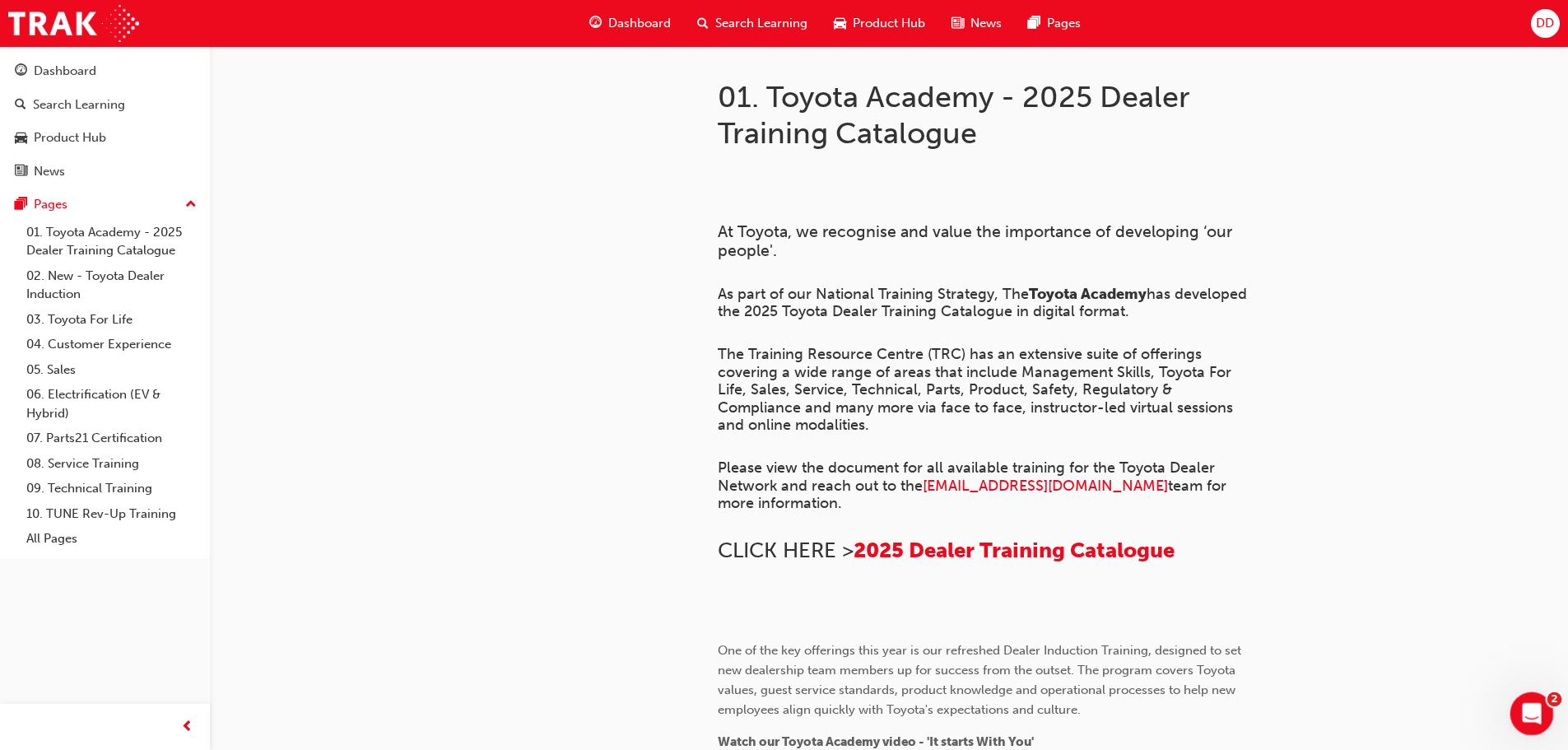
click at [1522, 705] on icon "Open Intercom Messenger" at bounding box center [1530, 711] width 27 height 27
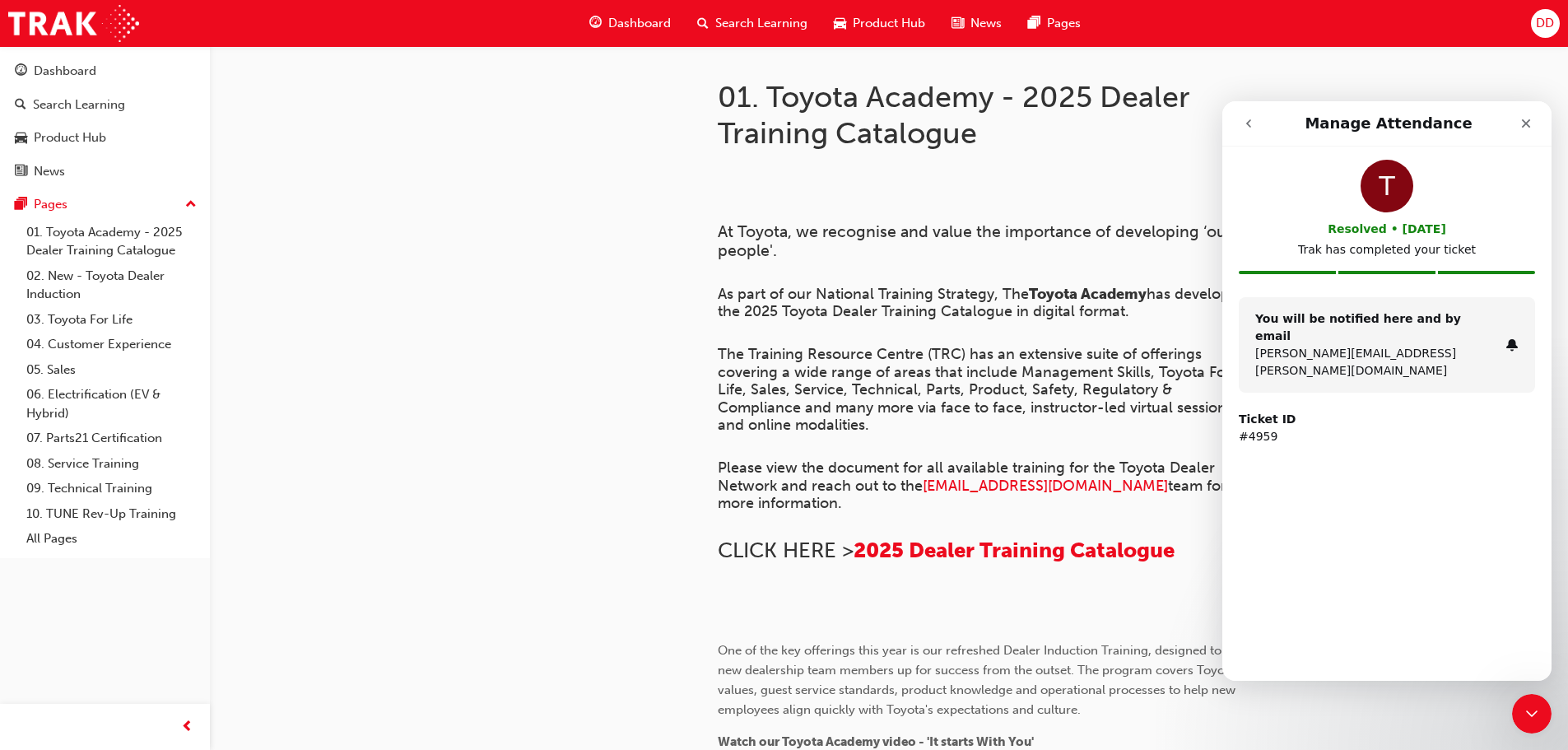
click at [493, 405] on div at bounding box center [543, 591] width 296 height 1091
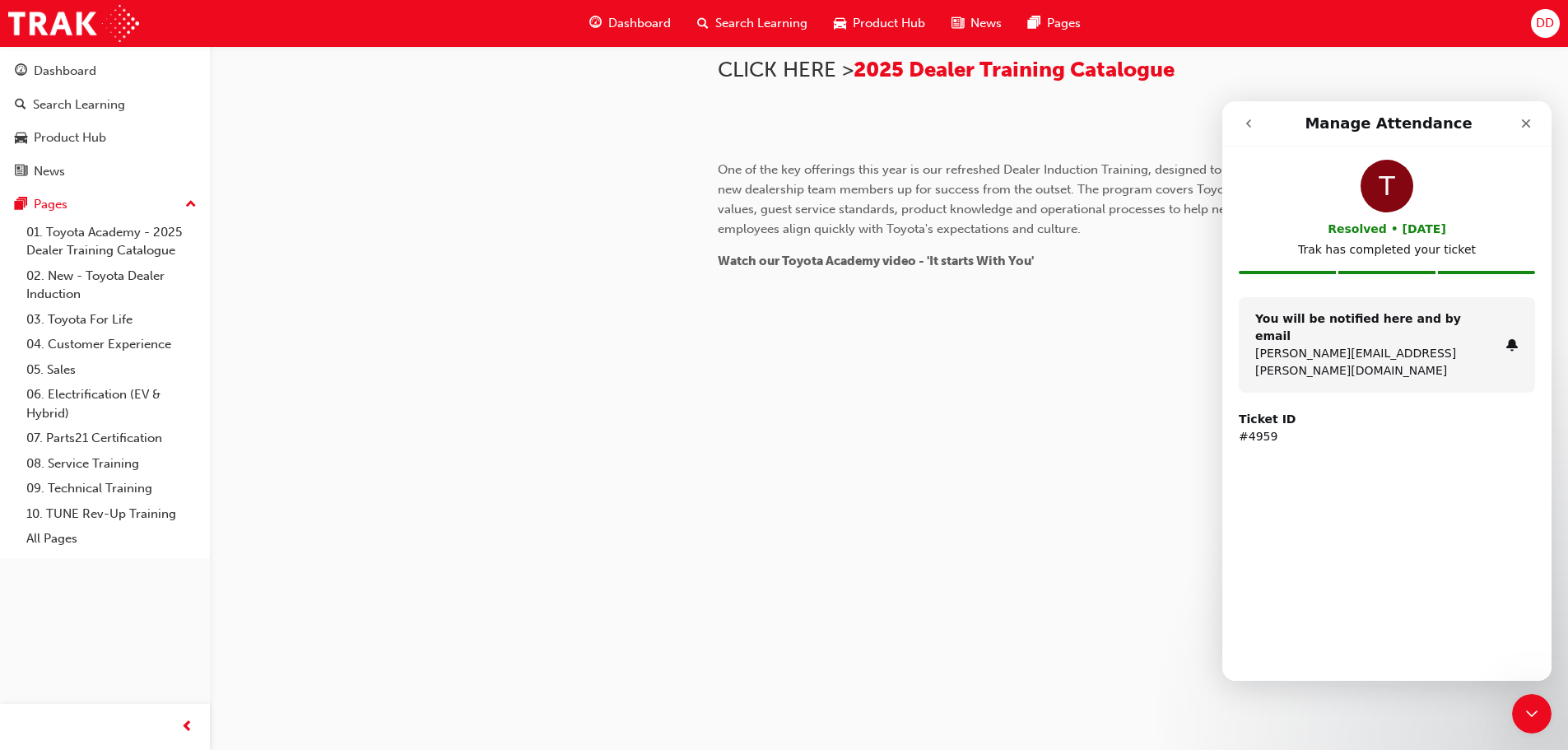
scroll to position [823, 0]
click at [1529, 125] on icon "Close" at bounding box center [1527, 124] width 13 height 13
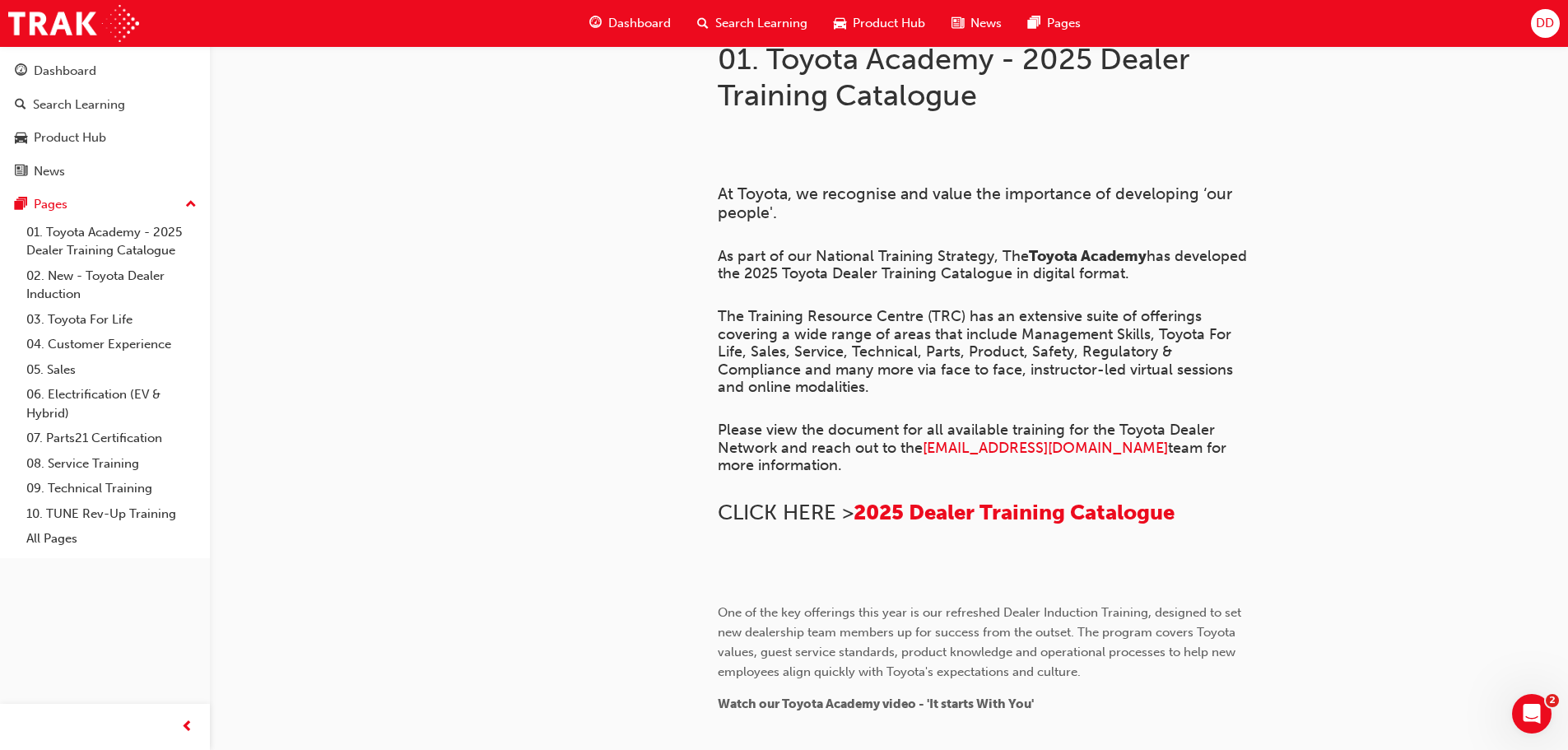
scroll to position [0, 0]
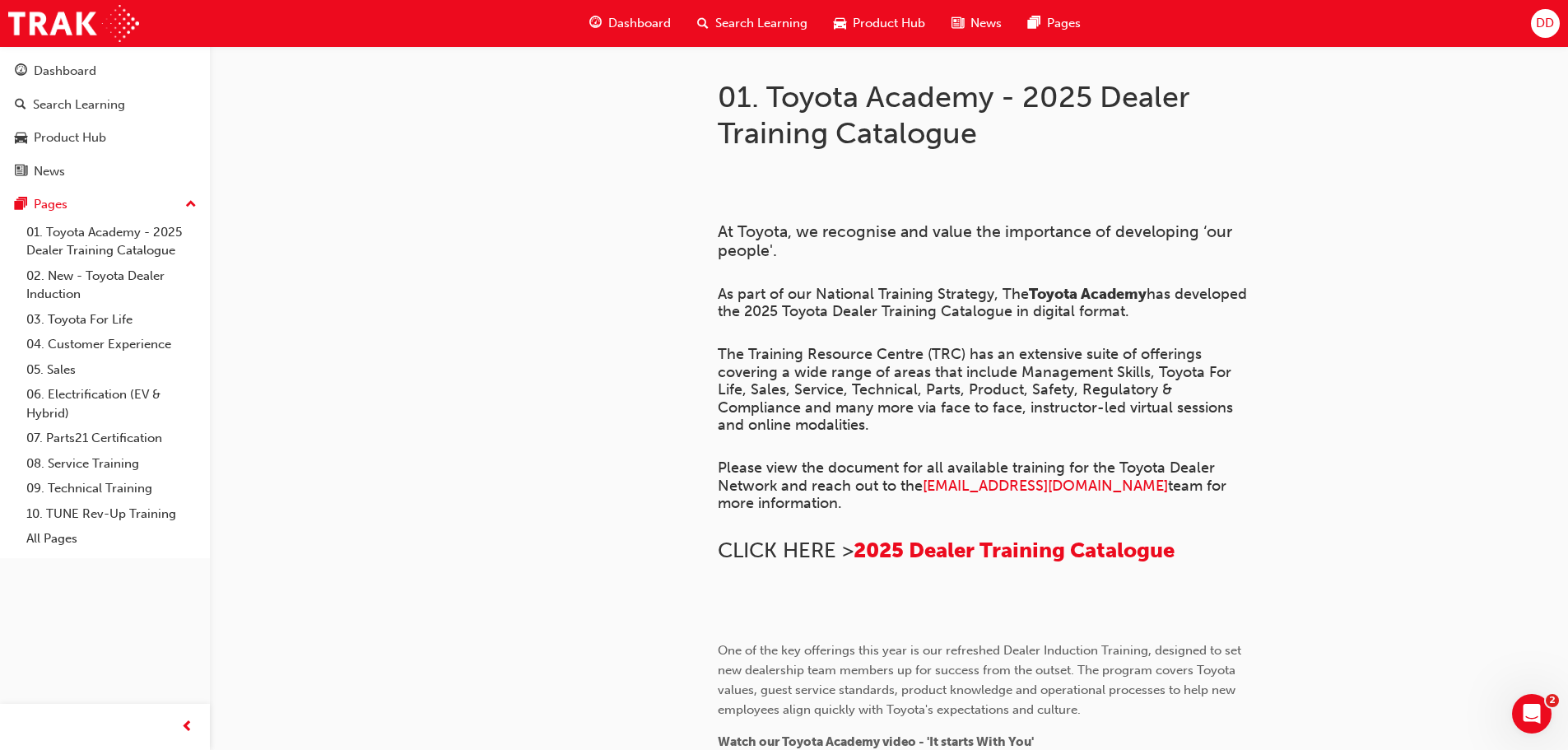
click at [750, 19] on span "Search Learning" at bounding box center [761, 24] width 93 height 19
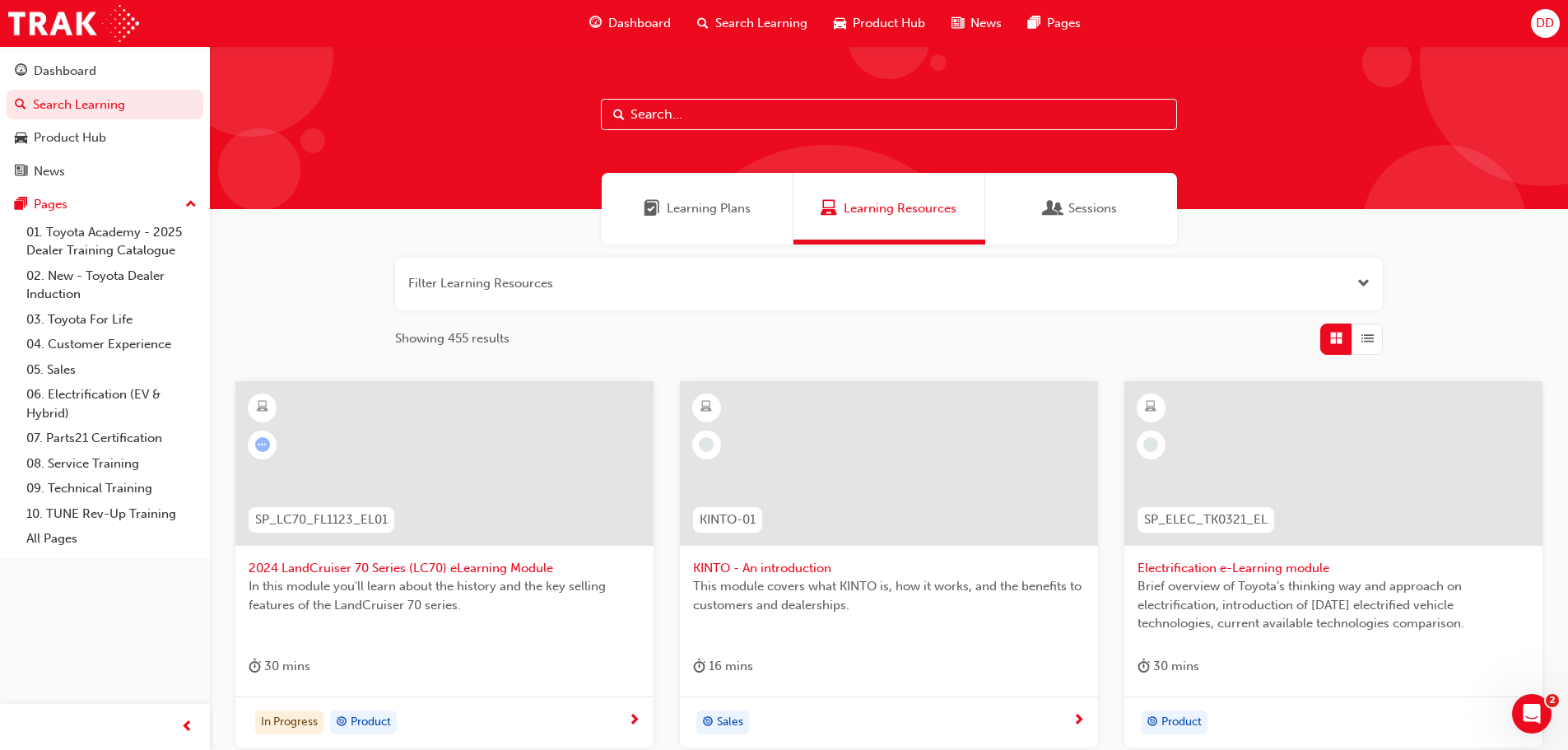
click at [727, 209] on span "Learning Plans" at bounding box center [709, 209] width 84 height 19
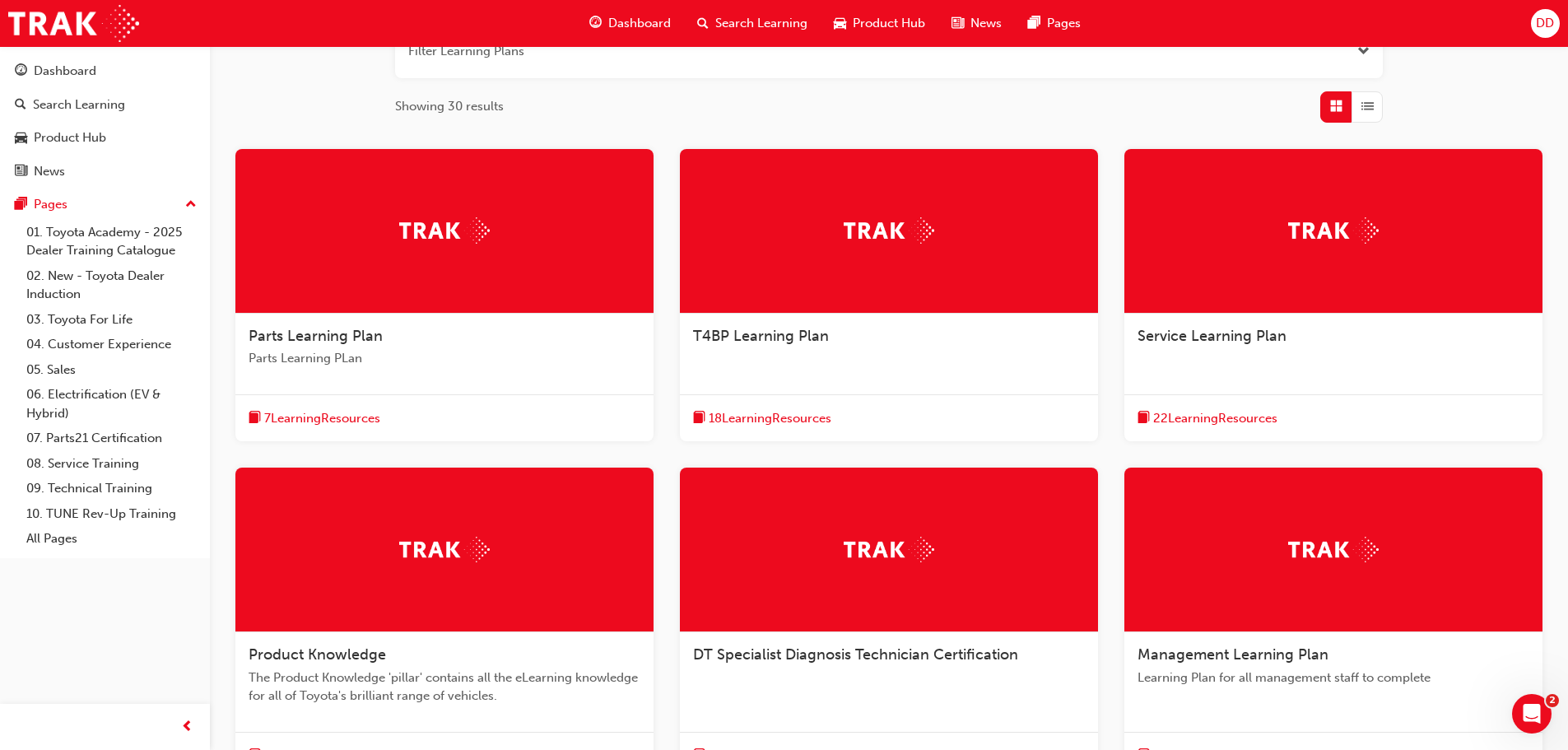
scroll to position [411, 0]
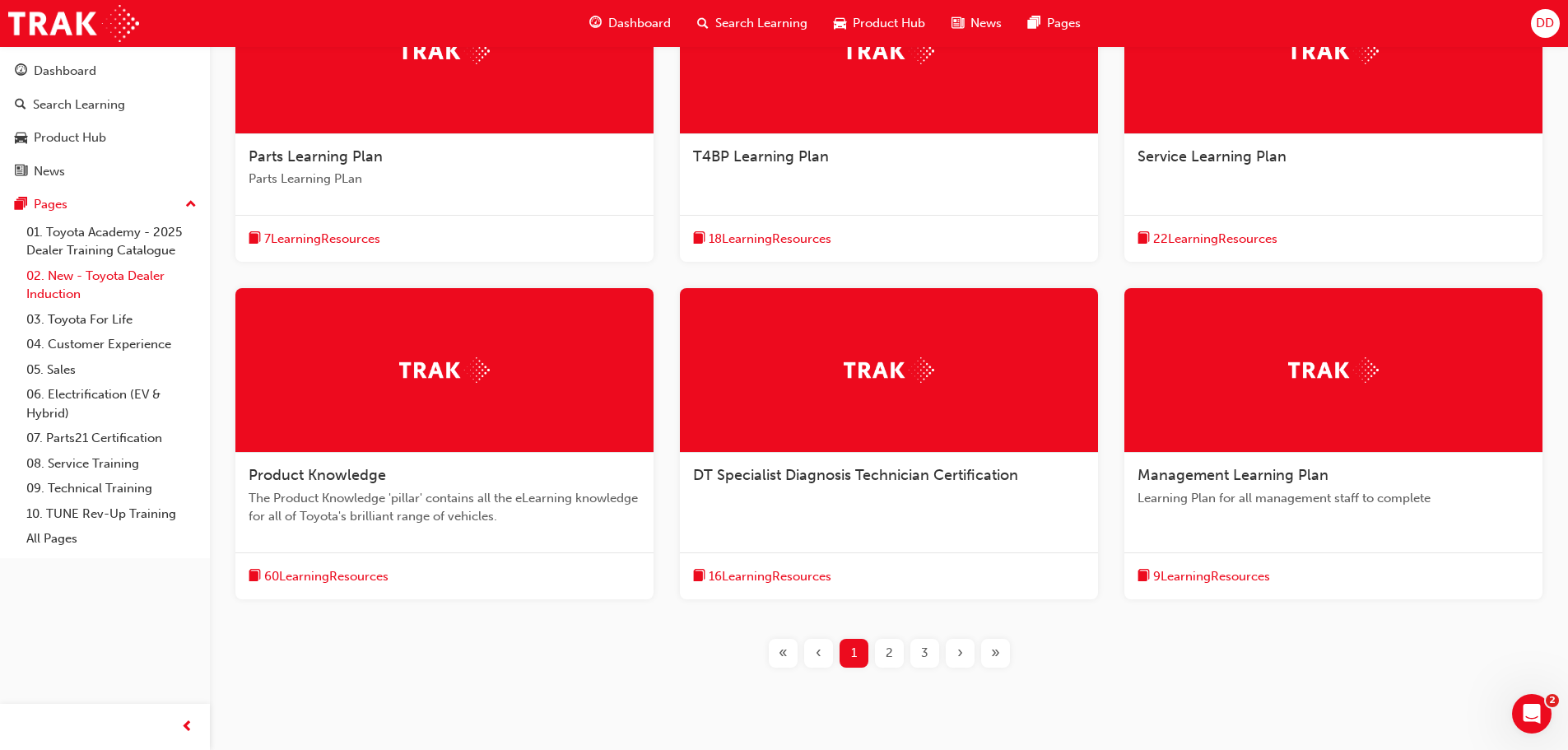
click at [105, 282] on link "02. New - Toyota Dealer Induction" at bounding box center [111, 285] width 183 height 44
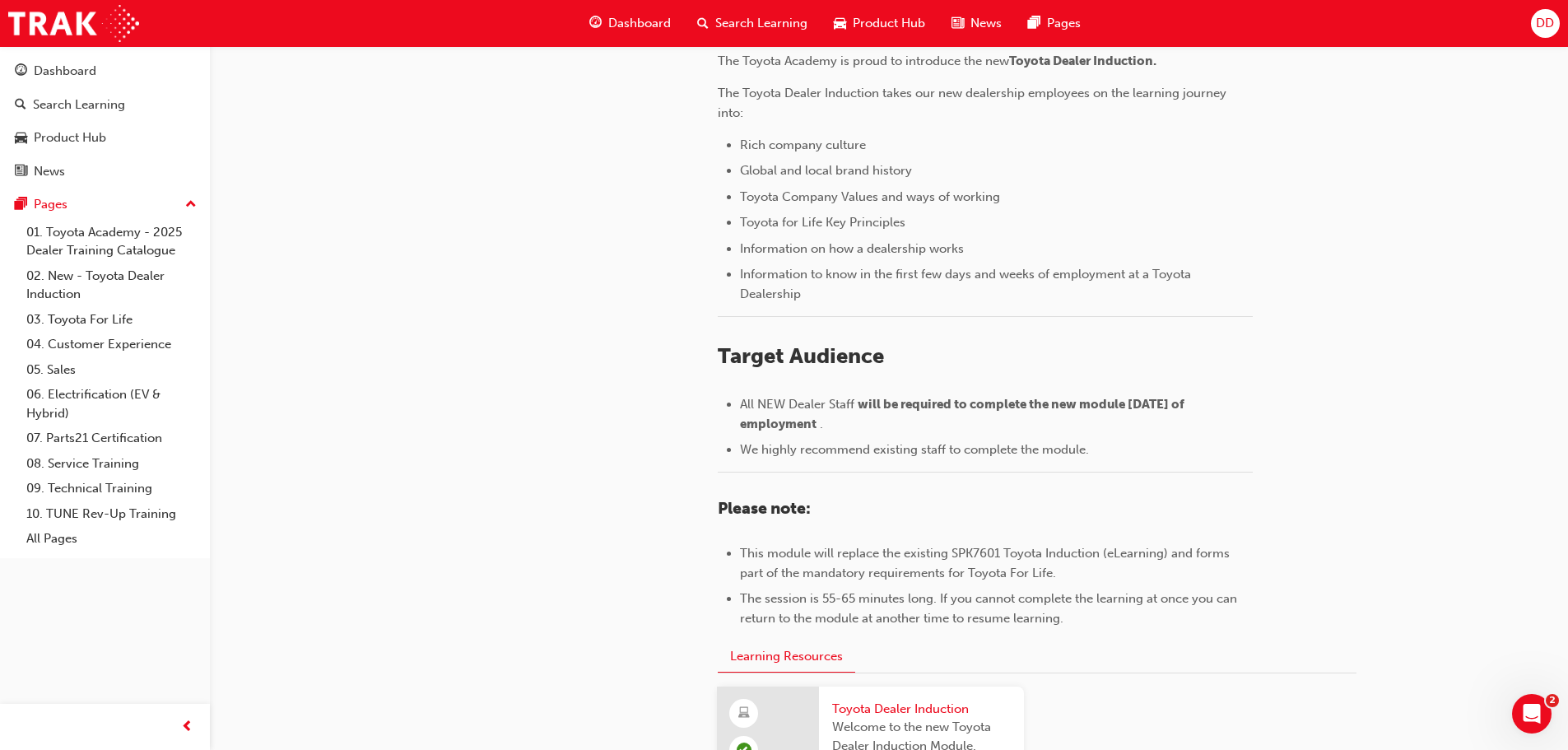
scroll to position [724, 0]
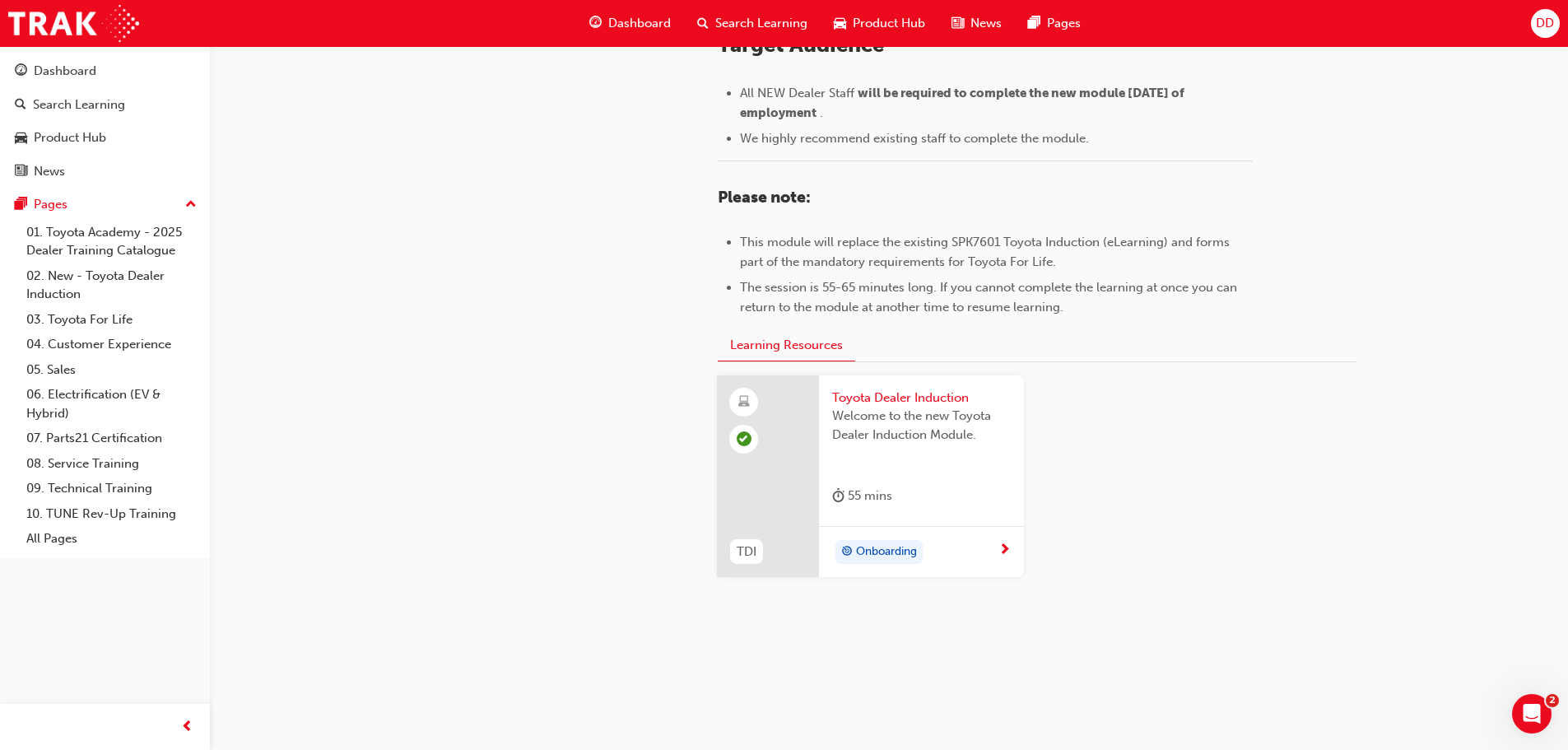
click at [999, 551] on span "next-icon" at bounding box center [1004, 551] width 13 height 15
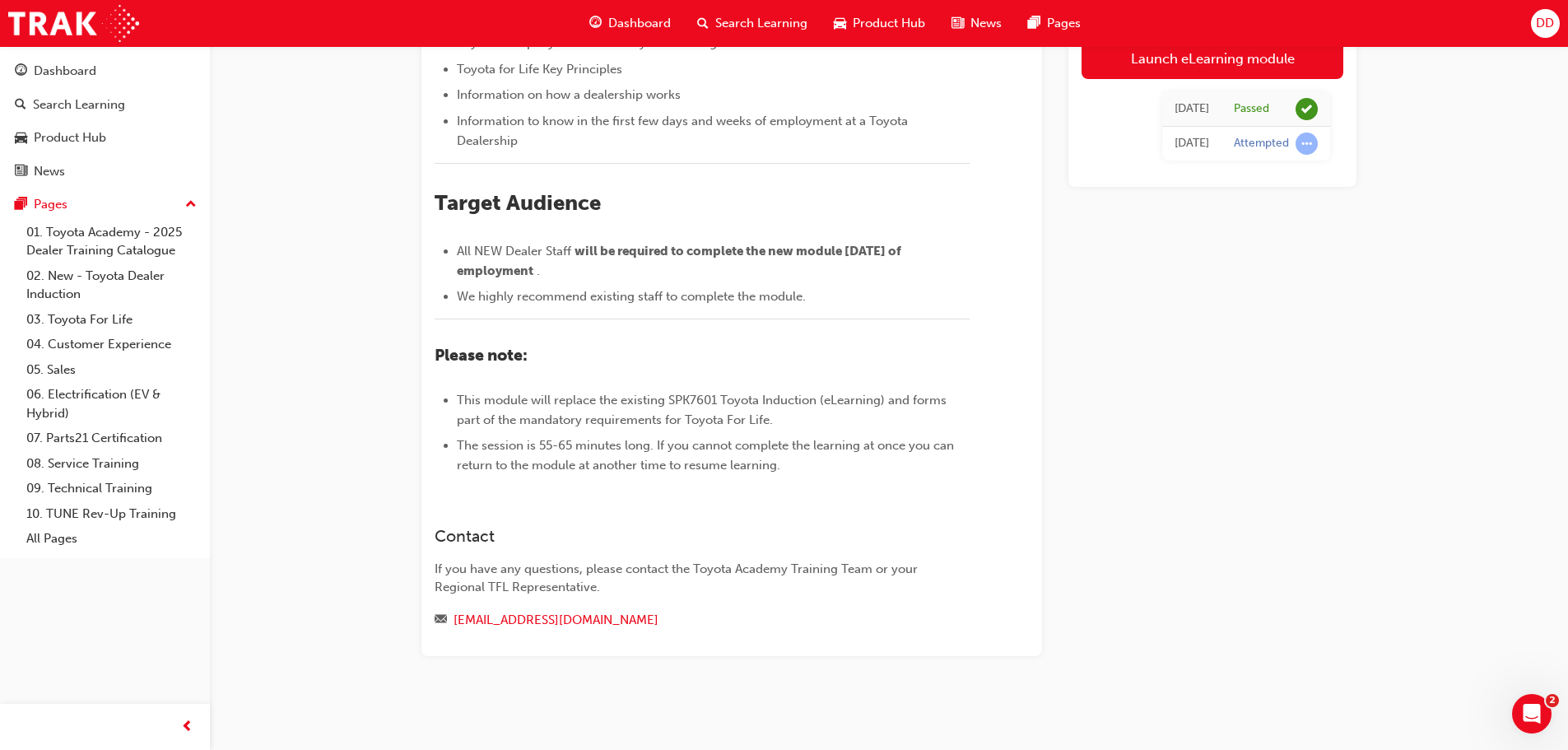
scroll to position [156, 0]
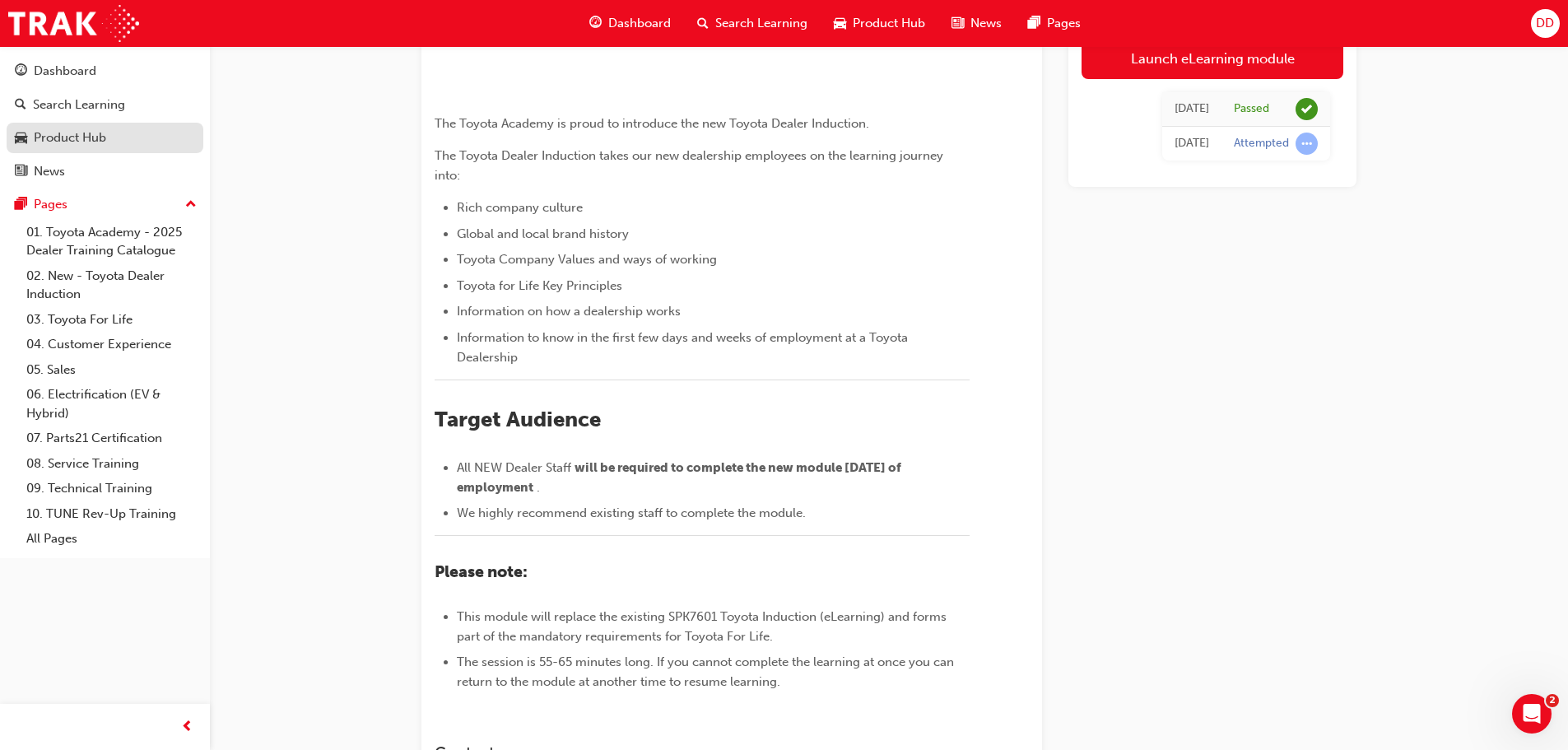
click at [82, 145] on div "Product Hub" at bounding box center [70, 138] width 72 height 19
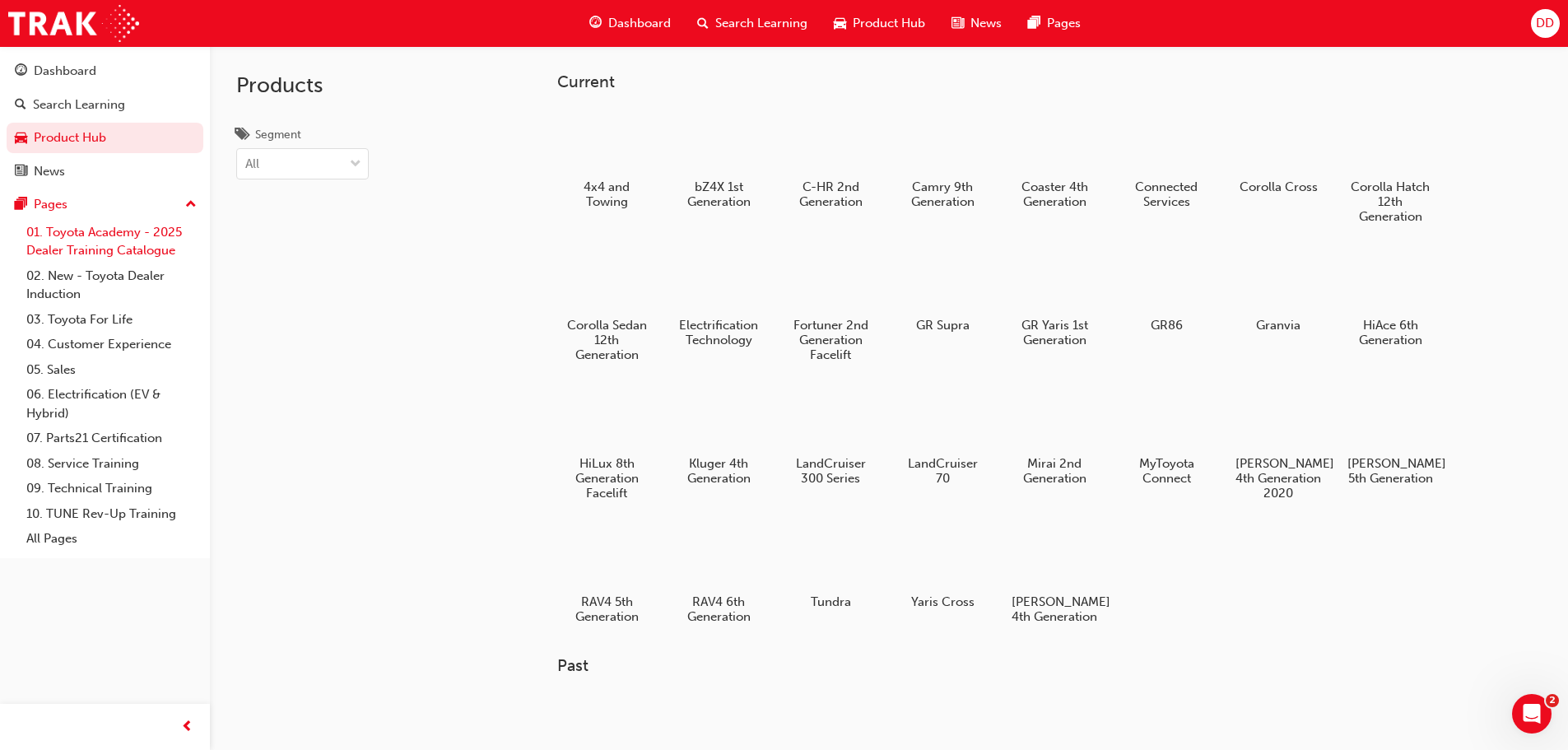
click at [93, 231] on link "01. Toyota Academy - 2025 Dealer Training Catalogue" at bounding box center [111, 241] width 183 height 44
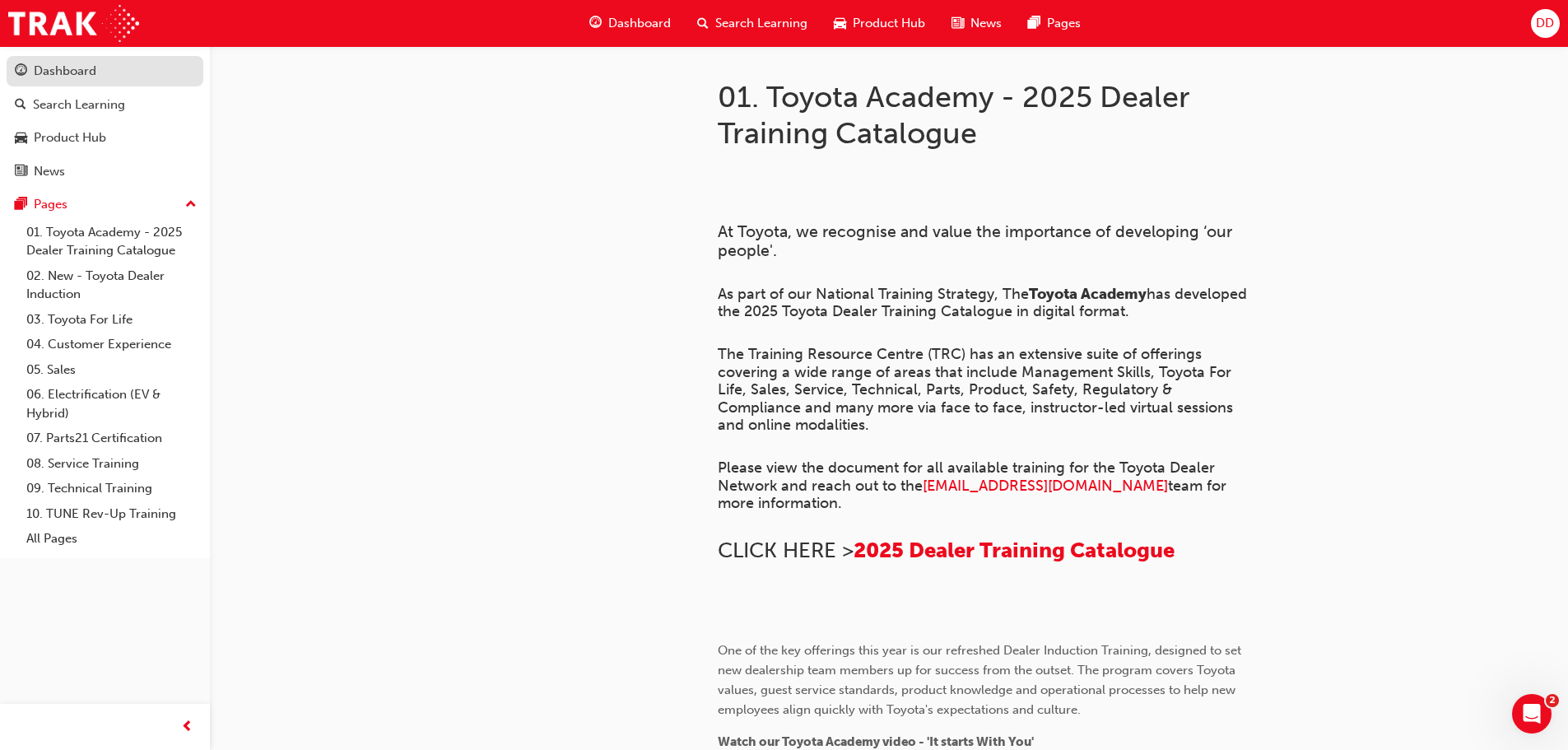
click at [72, 77] on div "Dashboard" at bounding box center [65, 71] width 62 height 19
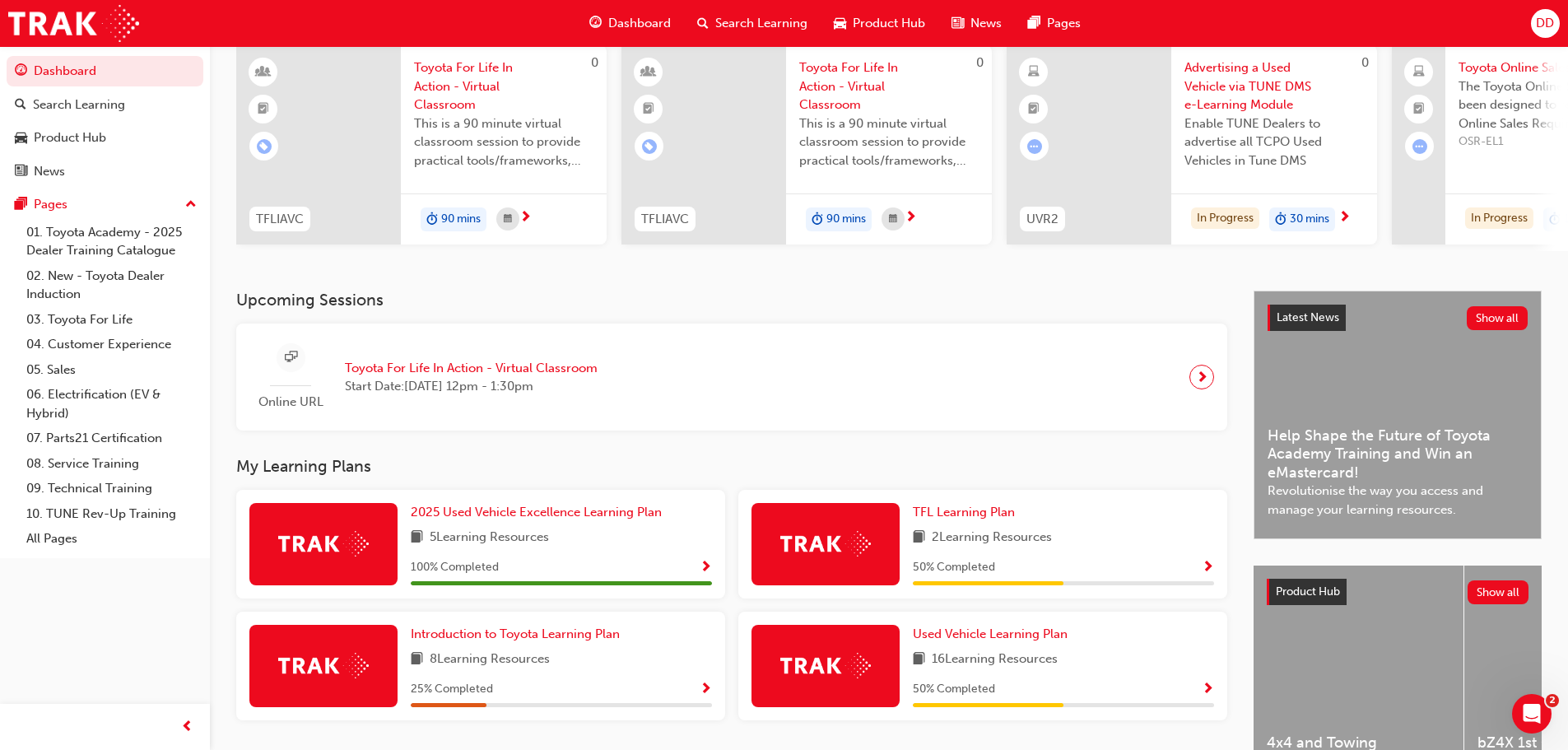
scroll to position [234, 0]
